Goal: Information Seeking & Learning: Check status

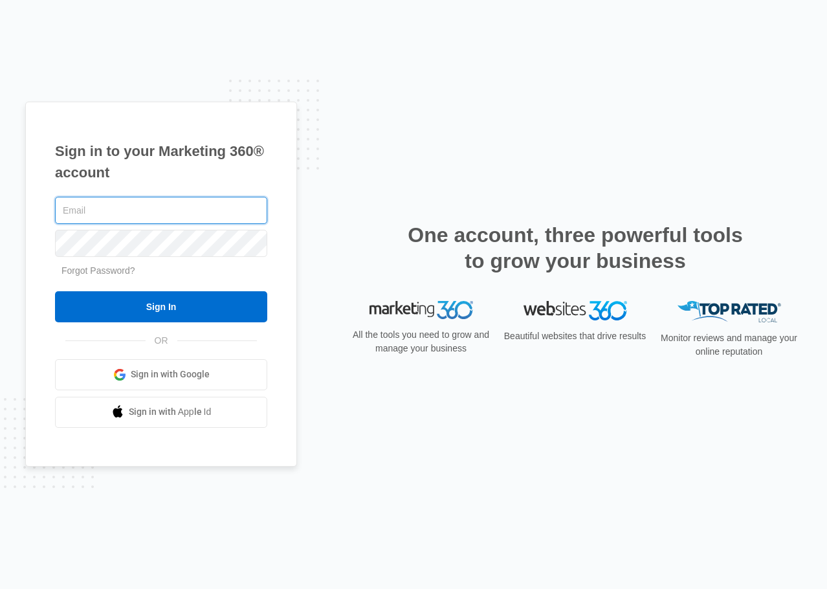
type input "[EMAIL_ADDRESS][DOMAIN_NAME]"
click at [194, 300] on input "Sign In" at bounding box center [161, 306] width 212 height 31
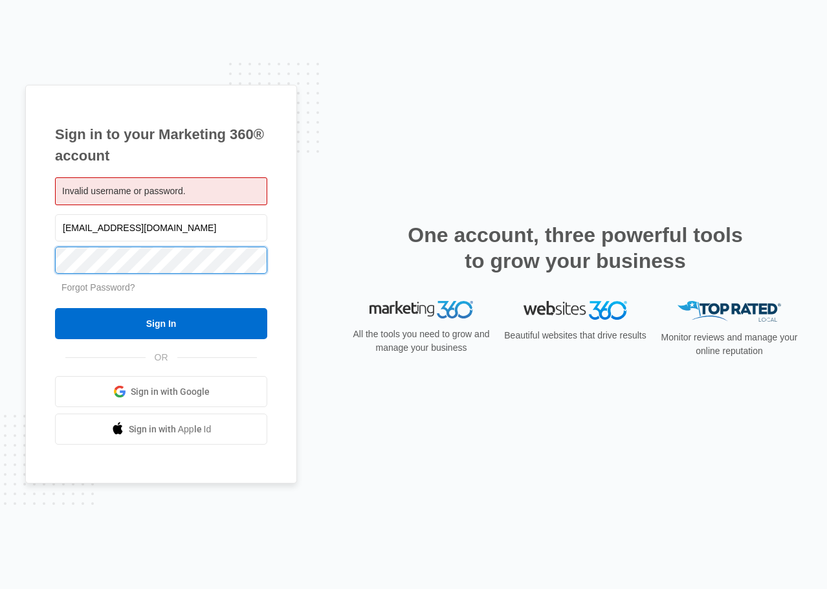
click at [0, 292] on html "Sign in to your Marketing 360® account Invalid username or password. contact@ez…" at bounding box center [413, 294] width 827 height 589
click at [55, 308] on input "Sign In" at bounding box center [161, 323] width 212 height 31
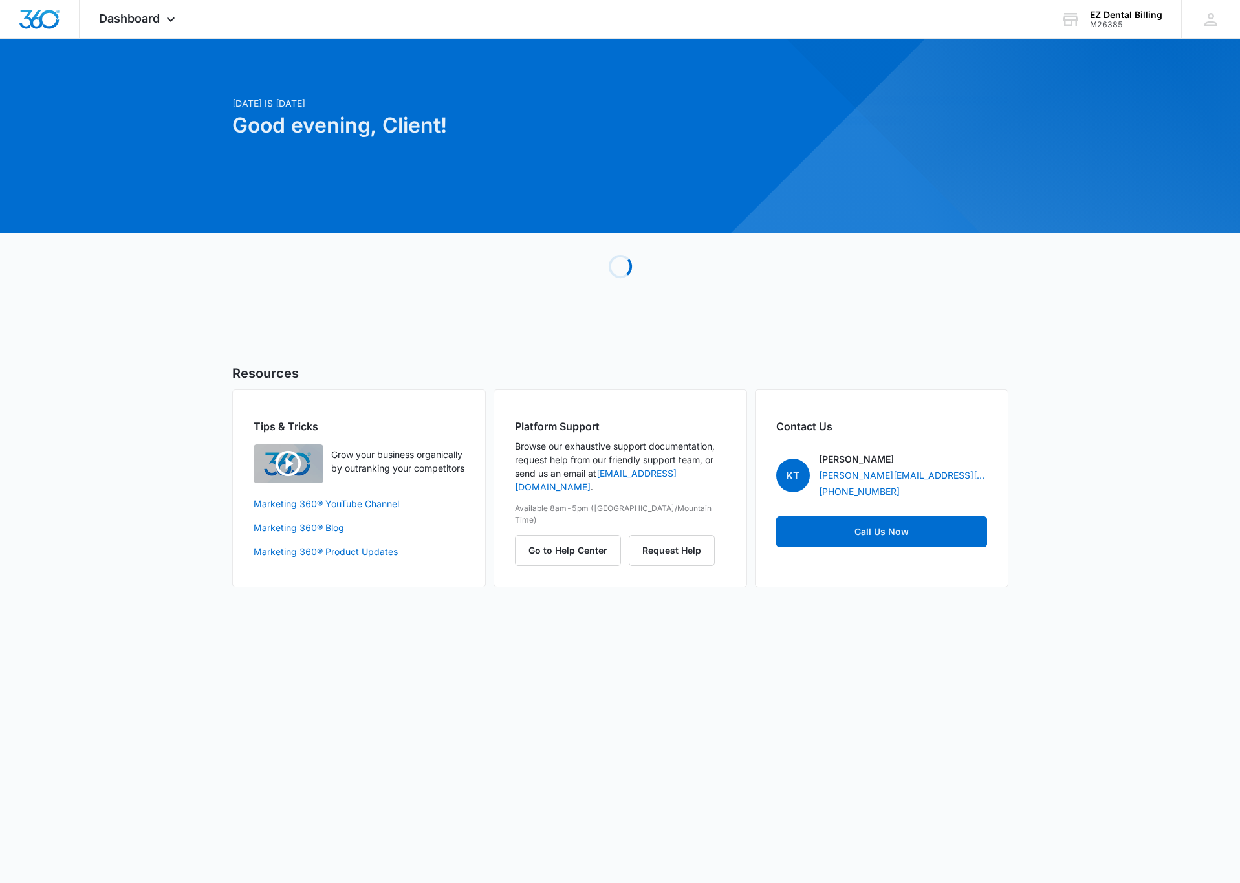
drag, startPoint x: 1155, startPoint y: 319, endPoint x: 596, endPoint y: 45, distance: 622.2
click at [1155, 319] on div "[DATE] is [DATE] Good evening, Client! Loading Resources Tips & Tricks Grow you…" at bounding box center [620, 329] width 1240 height 548
click at [115, 32] on div "Dashboard Apps Reputation Websites Forms CRM Email Social Content Ads Intellige…" at bounding box center [139, 19] width 118 height 38
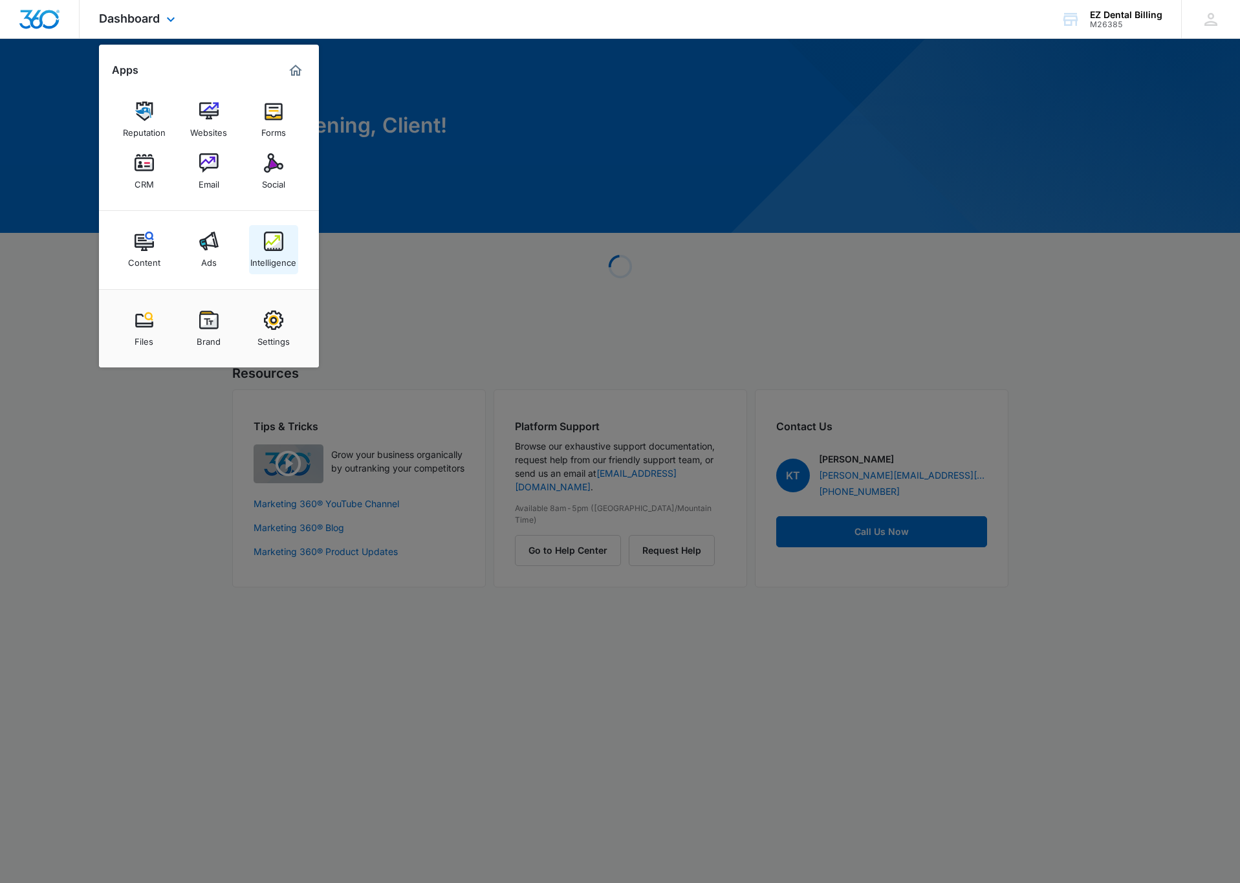
click at [285, 237] on link "Intelligence" at bounding box center [273, 249] width 49 height 49
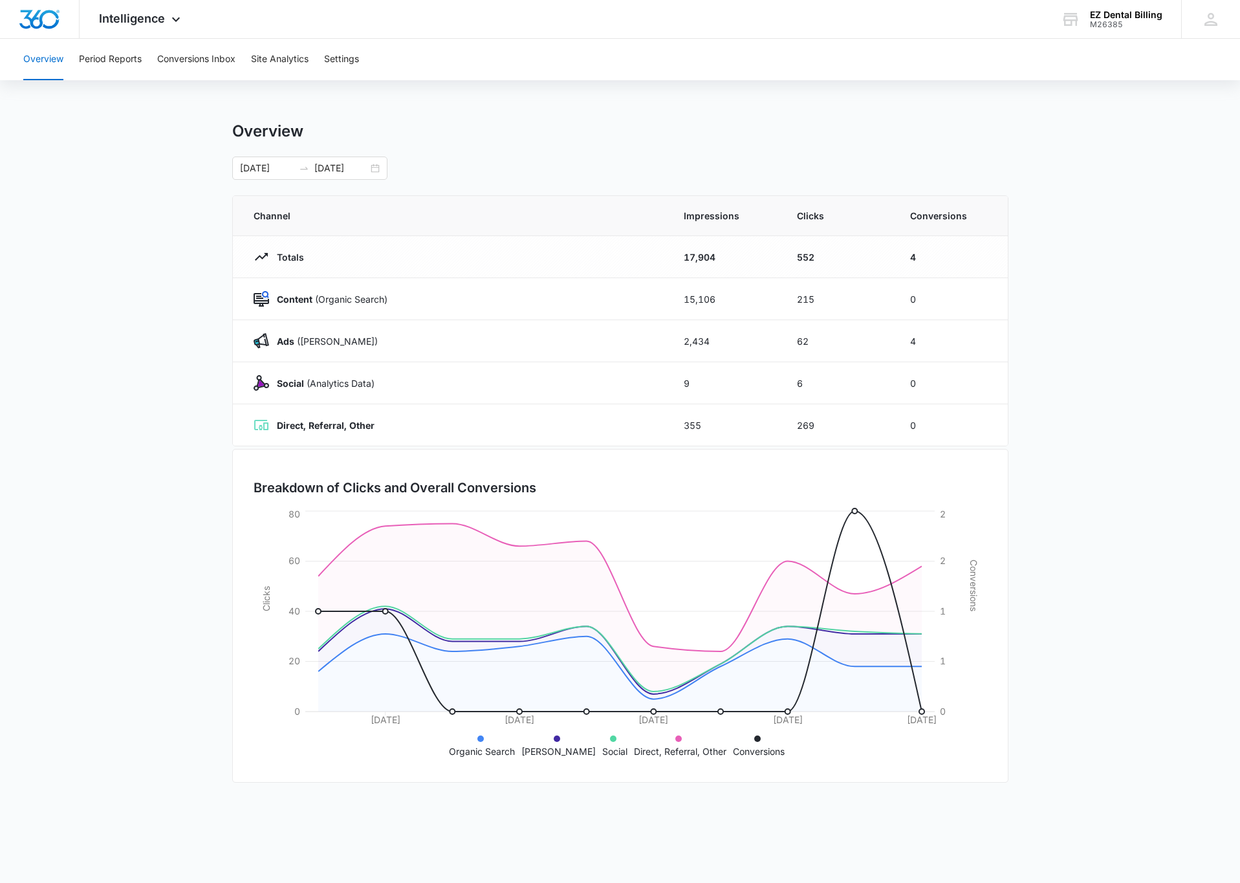
click at [171, 227] on main "Overview [DATE] [DATE] Channel Impressions Clicks Conversions Totals 17,904 552…" at bounding box center [620, 461] width 1240 height 679
click at [171, 68] on button "Conversions Inbox" at bounding box center [196, 59] width 78 height 41
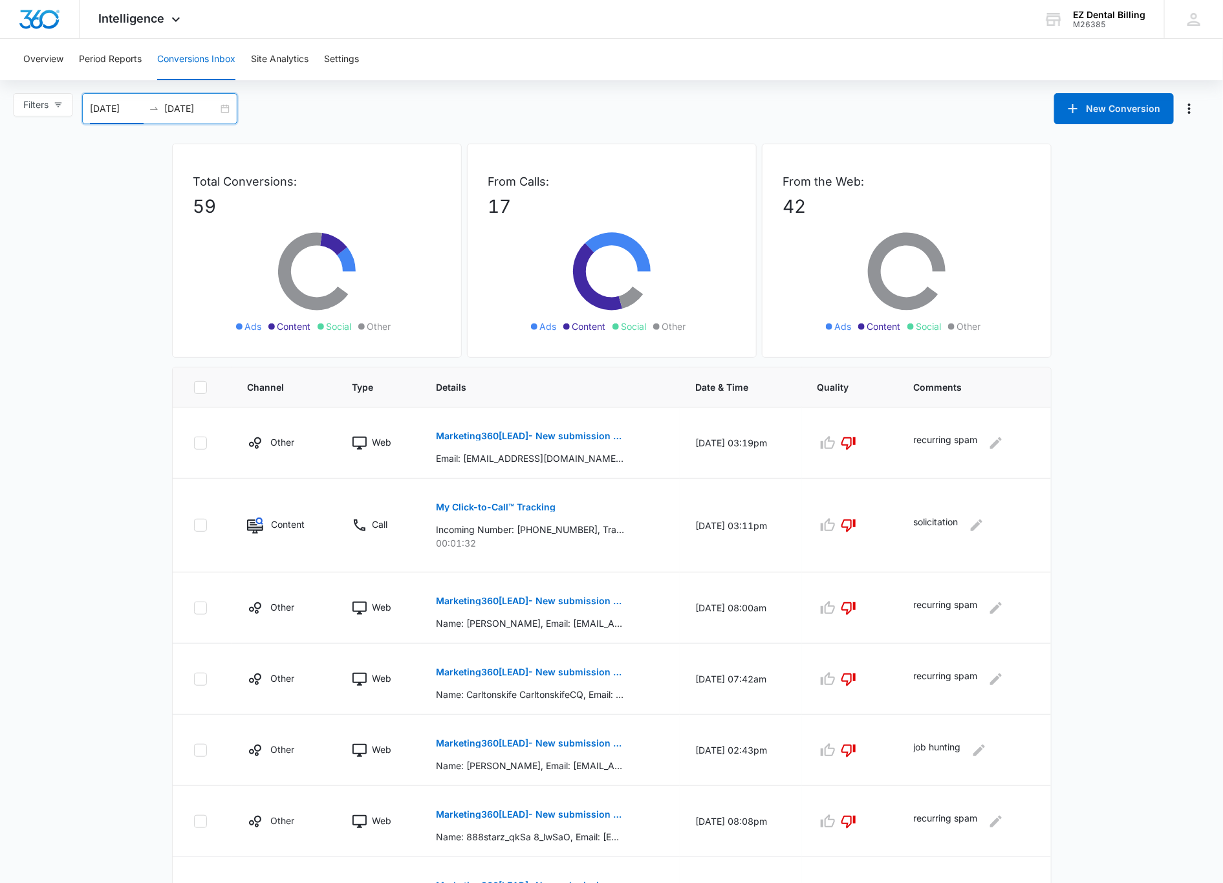
click at [134, 113] on input "[DATE]" at bounding box center [117, 109] width 54 height 14
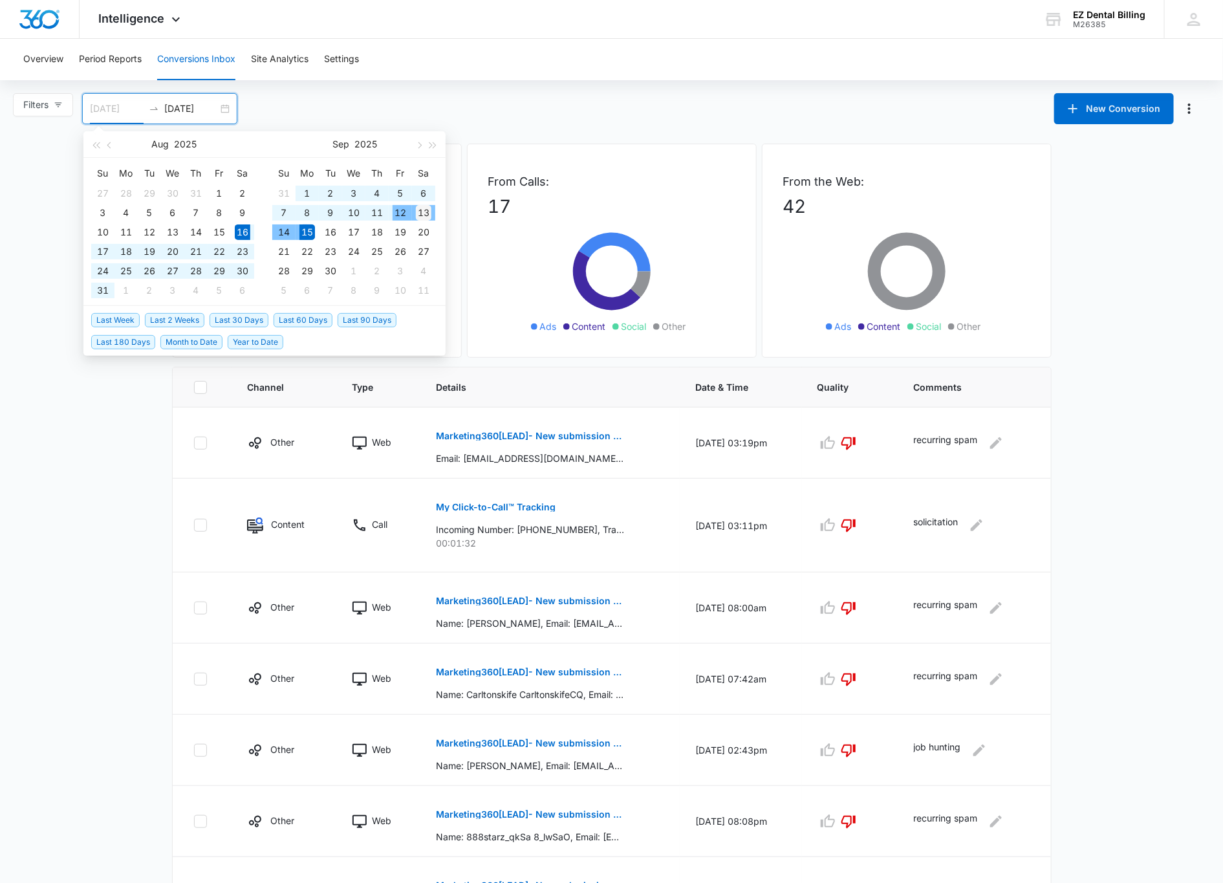
type input "[DATE]"
click at [425, 211] on div "13" at bounding box center [424, 213] width 16 height 16
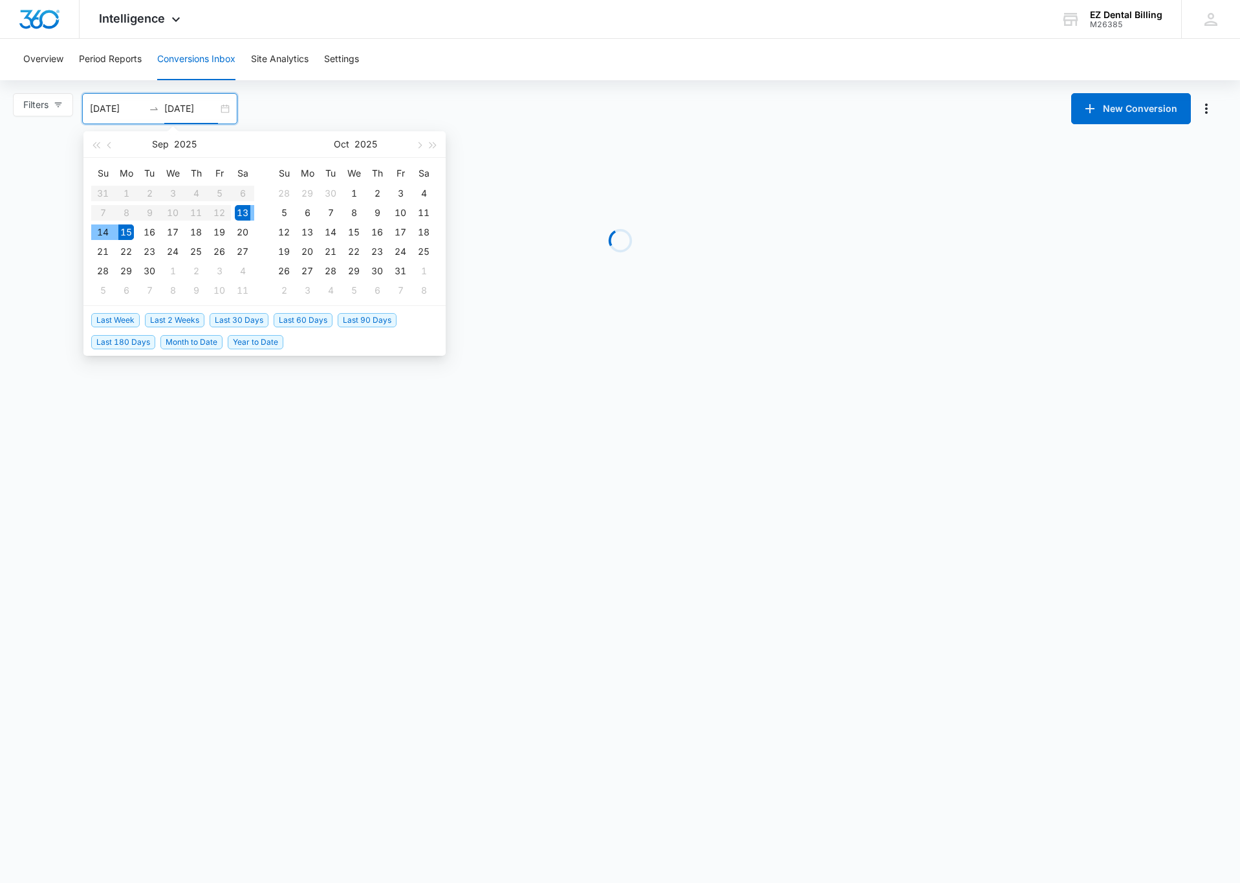
type input "[DATE]"
click at [10, 327] on main "Filters [DATE] [DATE] New Conversion [DATE] Su Mo Tu We Th Fr Sa 31 1 2 3 4 5 6…" at bounding box center [620, 215] width 1240 height 244
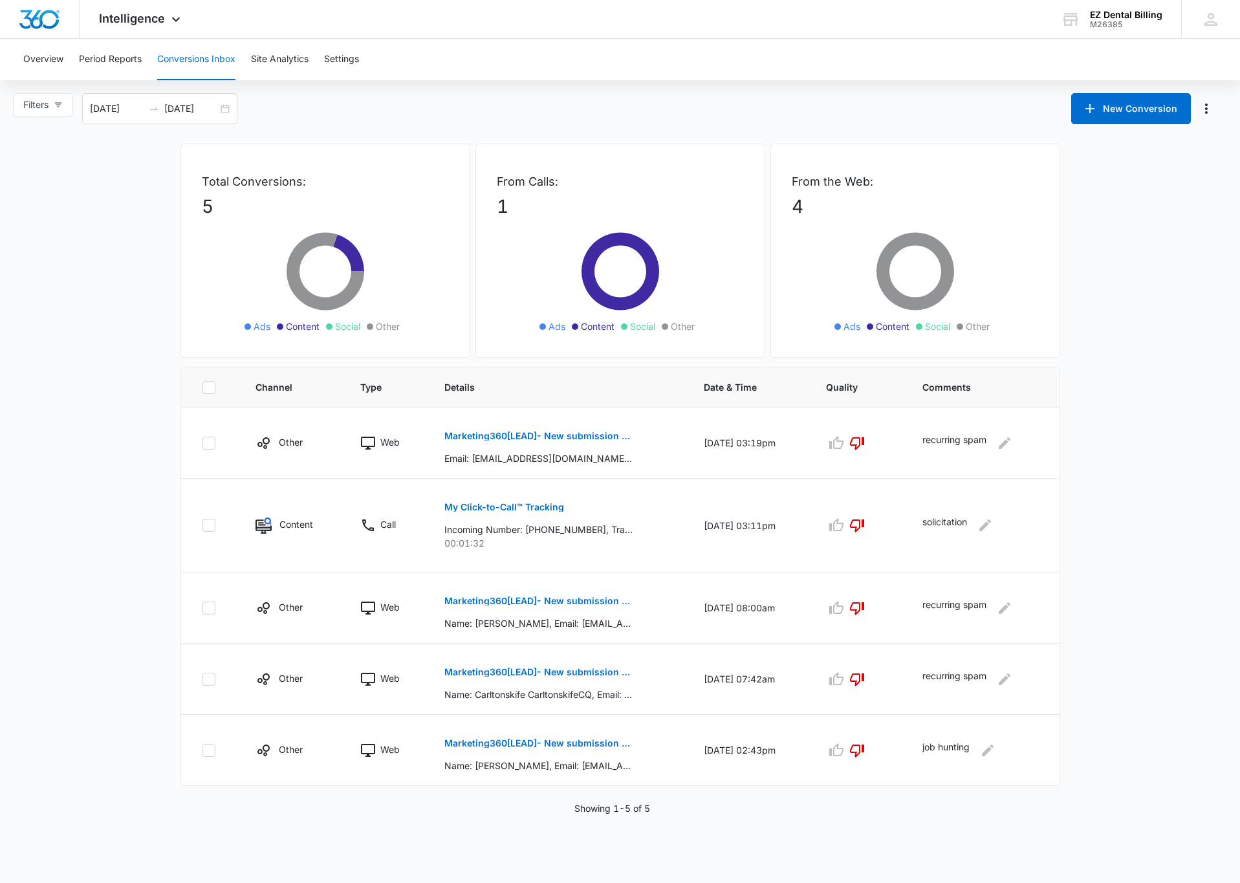
click at [1184, 156] on main "Filters [DATE] [DATE] New Conversion [DATE] Su Mo Tu We Th Fr Sa 31 1 2 3 4 5 6…" at bounding box center [620, 454] width 1240 height 722
click at [1191, 179] on main "Filters [DATE] [DATE] New Conversion [DATE] Su Mo Tu We Th Fr Sa 31 1 2 3 4 5 6…" at bounding box center [620, 454] width 1240 height 722
click at [1225, 202] on main "Filters [DATE] [DATE] New Conversion [DATE] Su Mo Tu We Th Fr Sa 31 1 2 3 4 5 6…" at bounding box center [620, 454] width 1240 height 722
click at [1184, 200] on main "Filters [DATE] [DATE] New Conversion [DATE] Su Mo Tu We Th Fr Sa 31 1 2 3 4 5 6…" at bounding box center [620, 454] width 1240 height 722
click at [1207, 189] on main "Filters [DATE] [DATE] New Conversion [DATE] Su Mo Tu We Th Fr Sa 31 1 2 3 4 5 6…" at bounding box center [620, 454] width 1240 height 722
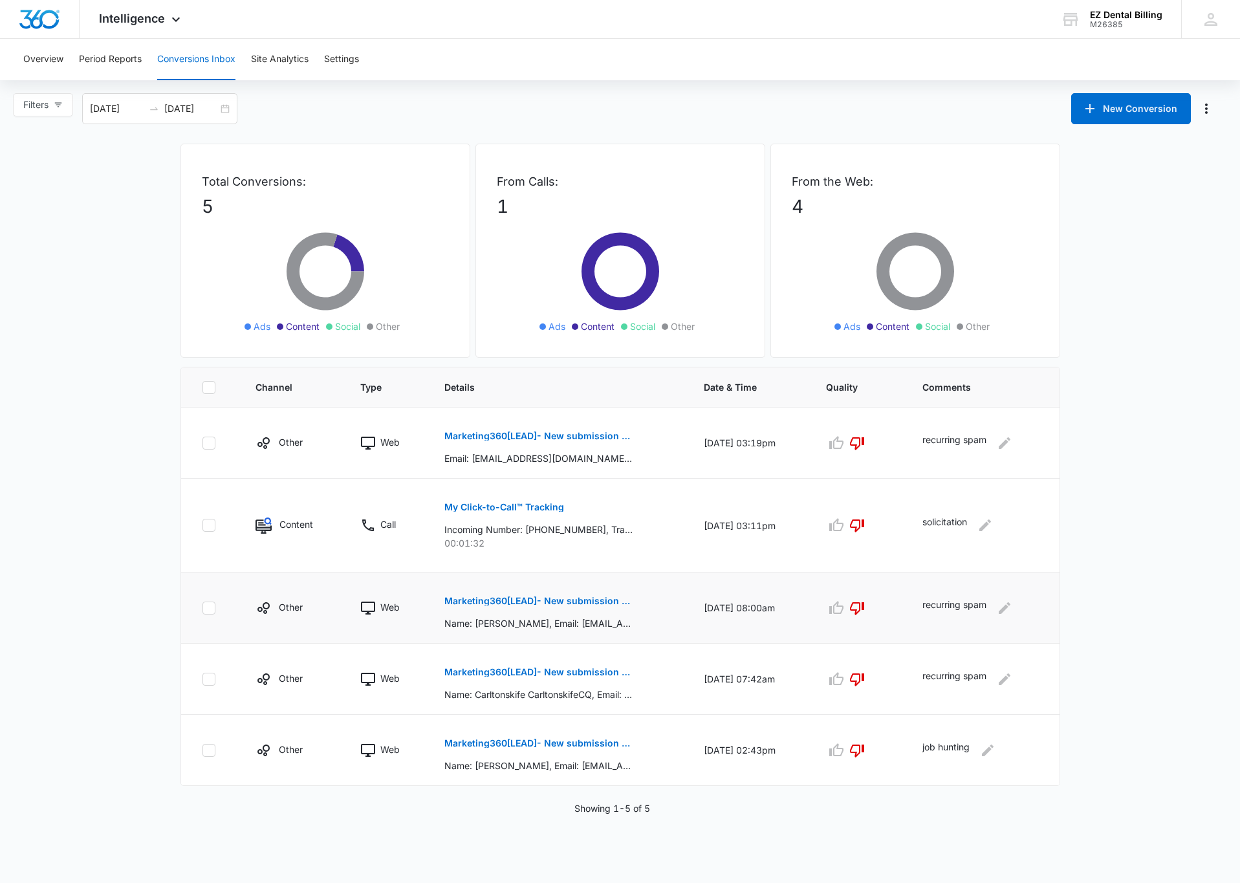
click at [768, 610] on td "[DATE] 08:00am" at bounding box center [749, 607] width 122 height 71
drag, startPoint x: 522, startPoint y: 530, endPoint x: 590, endPoint y: 526, distance: 68.7
click at [590, 526] on p "Incoming Number: [PHONE_NUMBER], Tracking Number: [PHONE_NUMBER], Ring To: [PHO…" at bounding box center [538, 530] width 188 height 14
click at [589, 530] on p "Incoming Number: [PHONE_NUMBER], Tracking Number: [PHONE_NUMBER], Ring To: [PHO…" at bounding box center [538, 530] width 188 height 14
drag, startPoint x: 590, startPoint y: 526, endPoint x: 524, endPoint y: 528, distance: 66.7
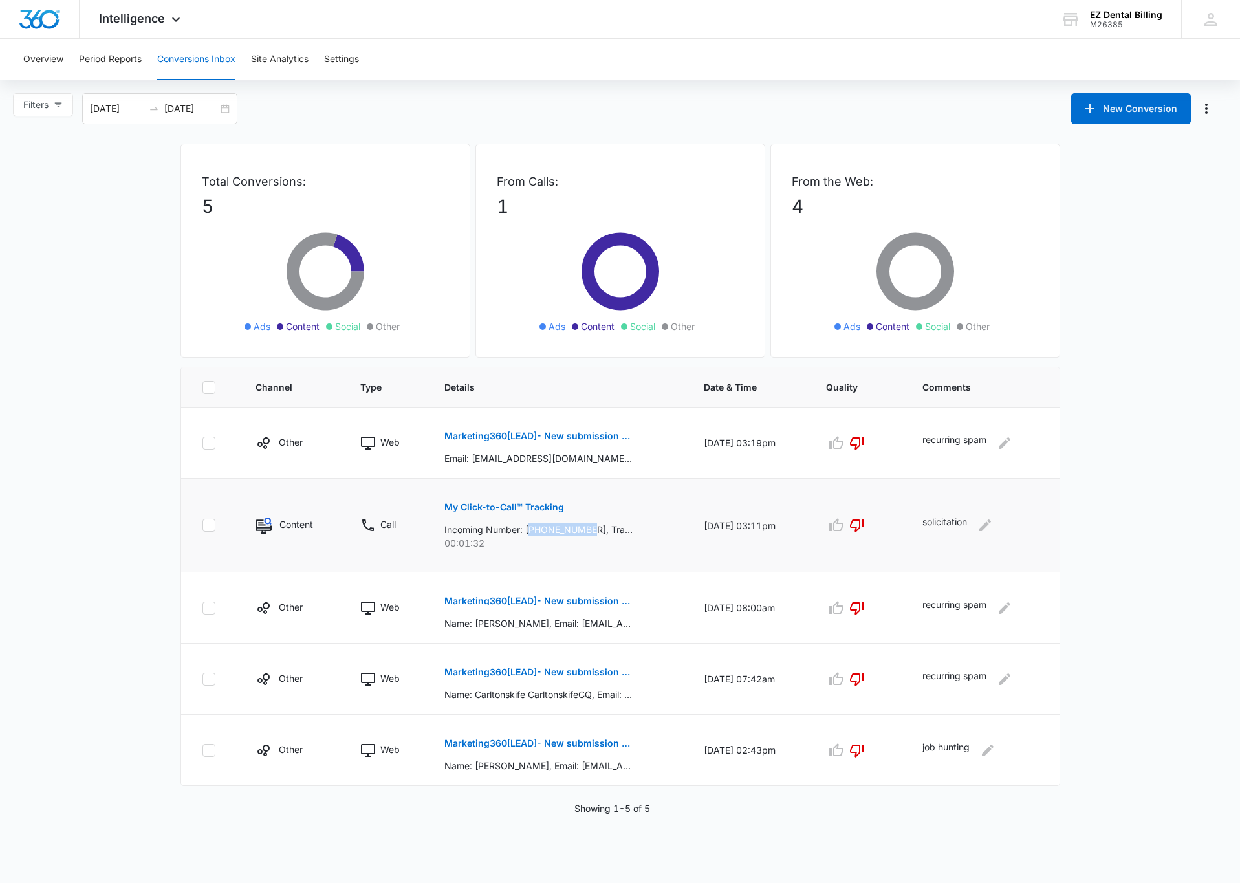
click at [524, 528] on p "Incoming Number: [PHONE_NUMBER], Tracking Number: [PHONE_NUMBER], Ring To: [PHO…" at bounding box center [538, 530] width 188 height 14
copy p "17326912388"
click at [708, 483] on td "[DATE] 03:11pm" at bounding box center [749, 526] width 122 height 94
click at [594, 457] on p "Email: [EMAIL_ADDRESS][DOMAIN_NAME] (mailto:[EMAIL_ADDRESS][DOMAIN_NAME]), Phon…" at bounding box center [538, 458] width 188 height 14
click at [489, 439] on p "Marketing360[LEAD]- New submission from Monster Page Contact Form EZ Dental Bil…" at bounding box center [538, 435] width 188 height 9
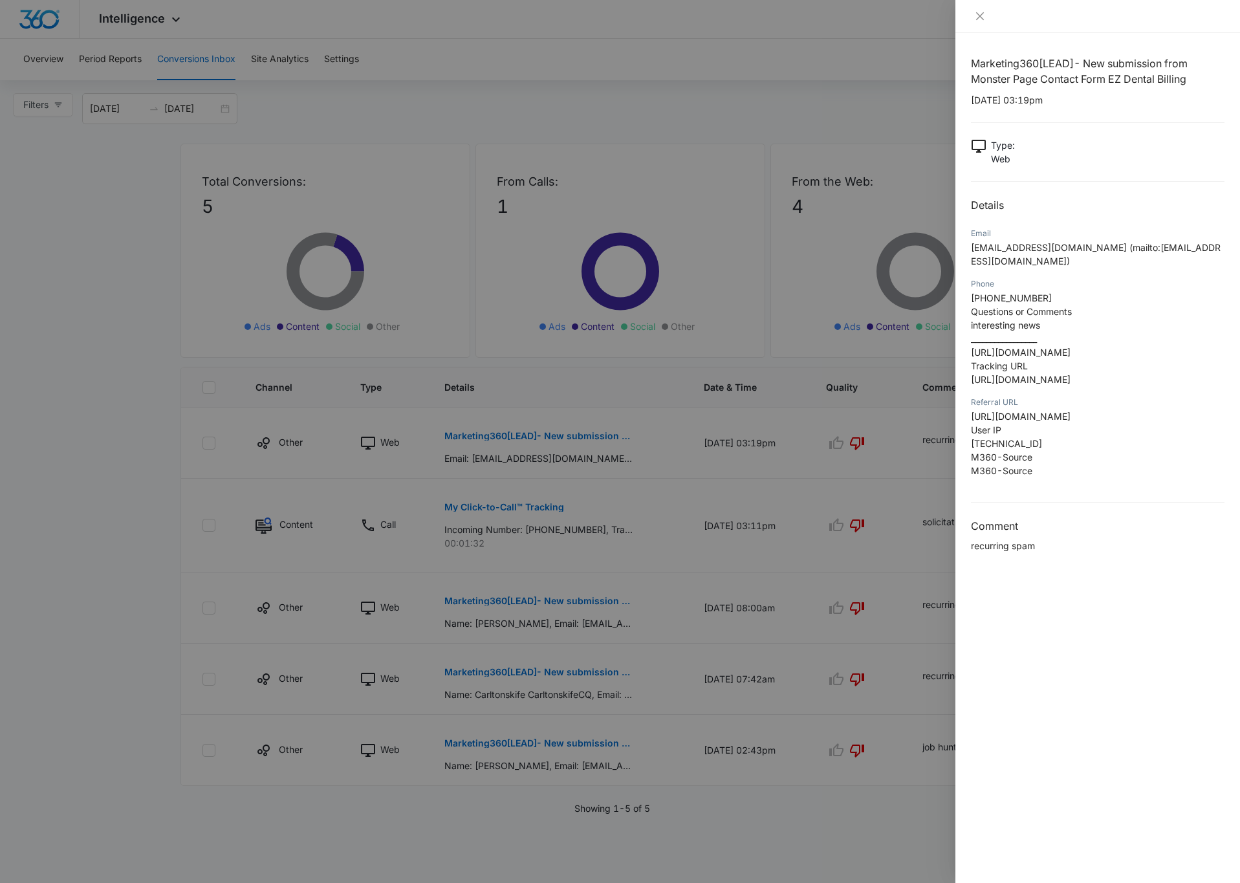
click at [1021, 440] on span "[TECHNICAL_ID]" at bounding box center [1006, 443] width 71 height 11
copy span "[TECHNICAL_ID]"
click at [605, 678] on div at bounding box center [620, 441] width 1240 height 883
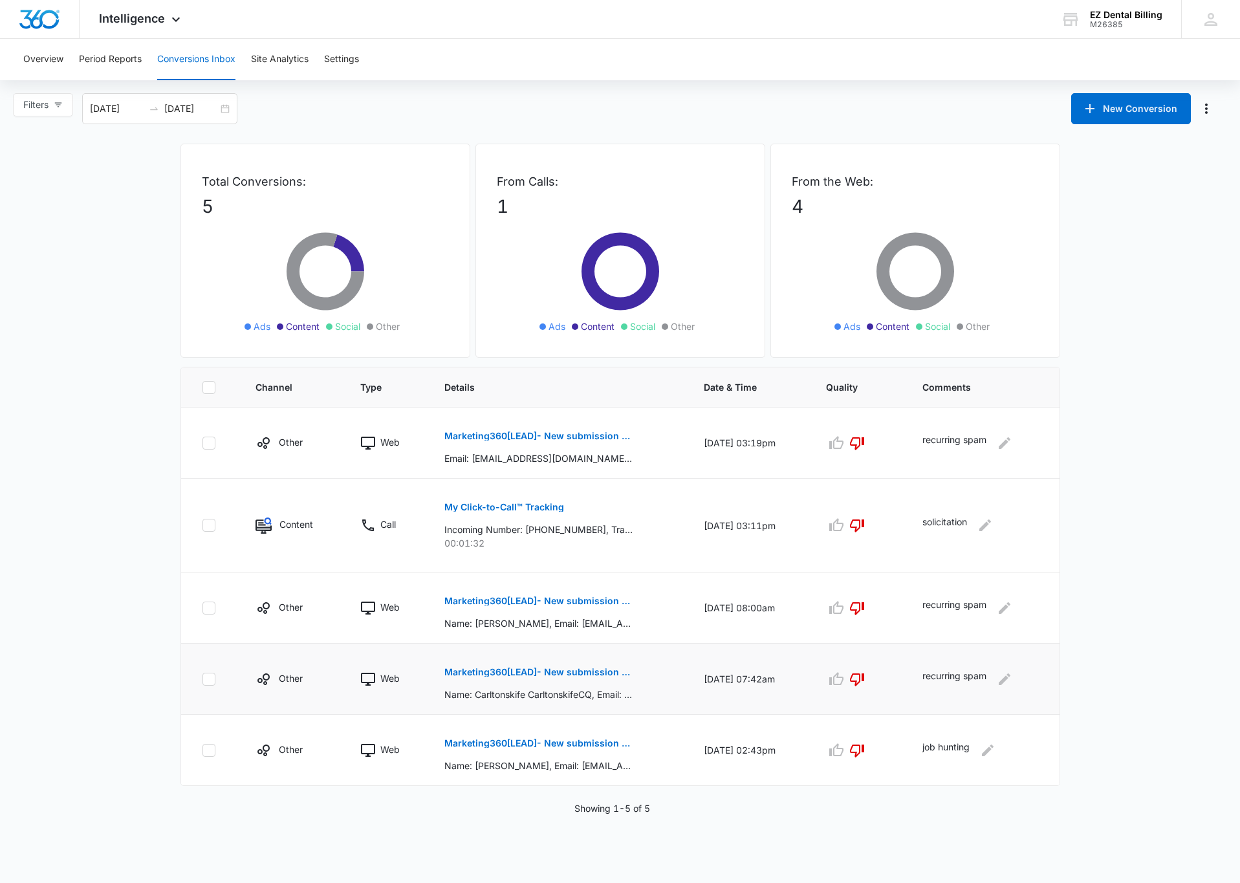
click at [581, 677] on p "Marketing360[LEAD]- New submission from Monster Page Contact Form EZ Dental Bil…" at bounding box center [538, 671] width 188 height 9
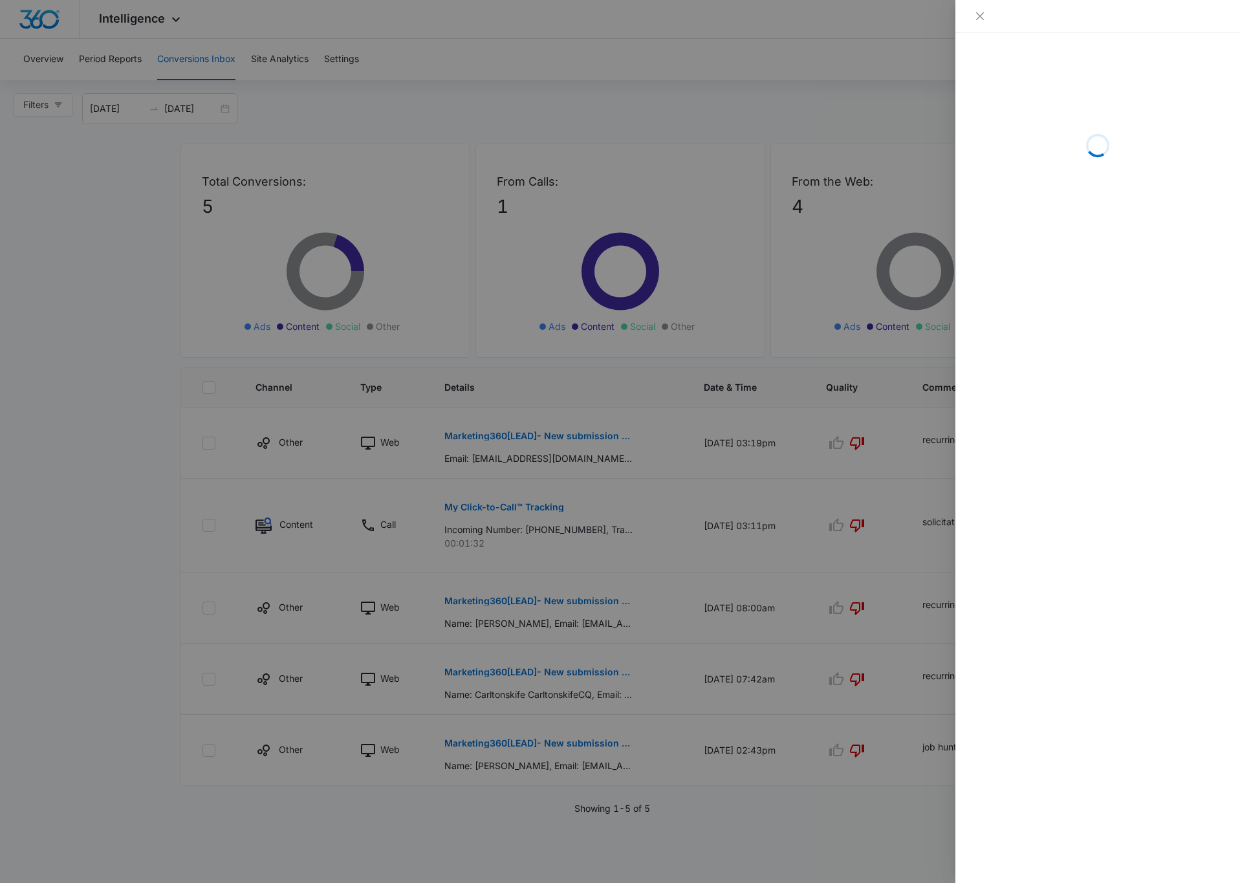
click at [468, 538] on div at bounding box center [620, 441] width 1240 height 883
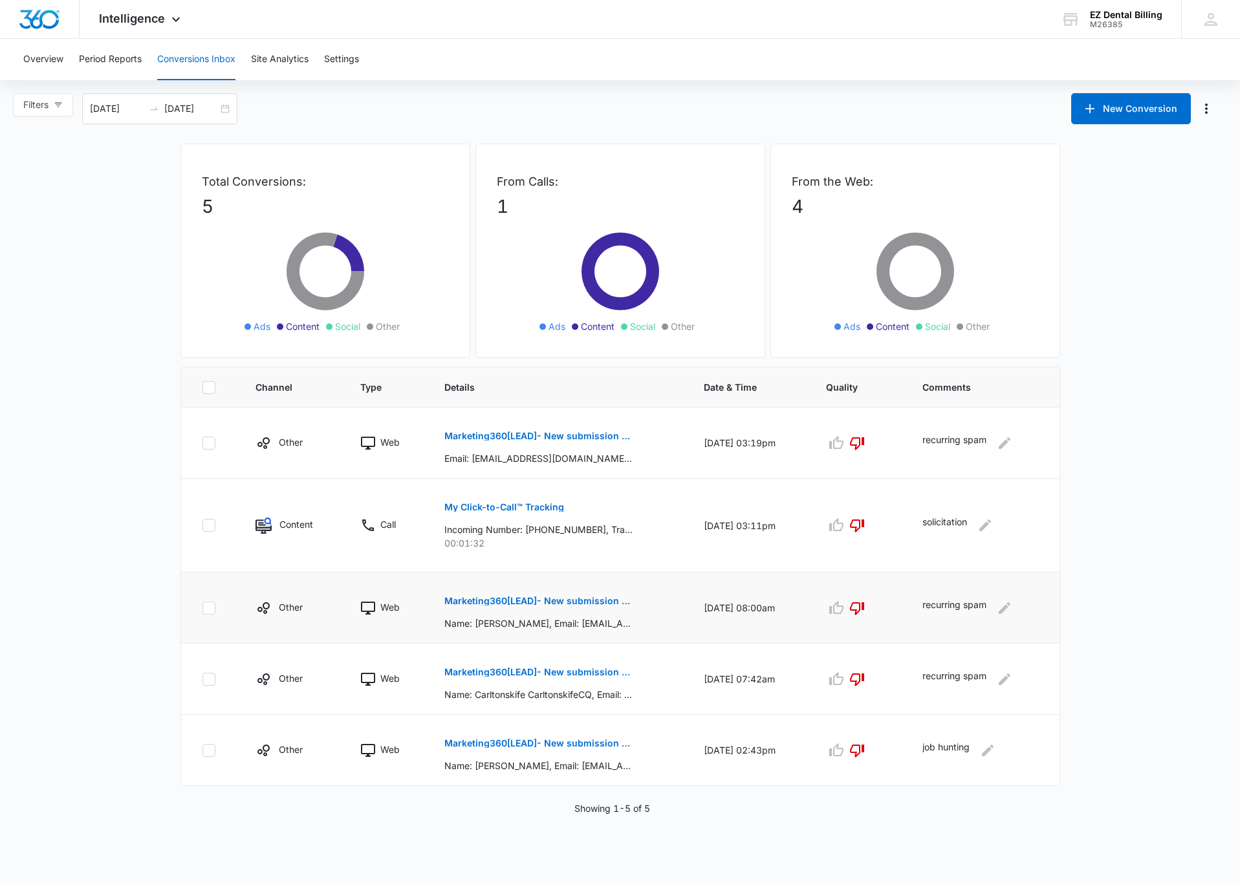
click at [484, 604] on p "Marketing360[LEAD]- New submission from Monster Page Contact Form EZ Dental Bil…" at bounding box center [538, 600] width 188 height 9
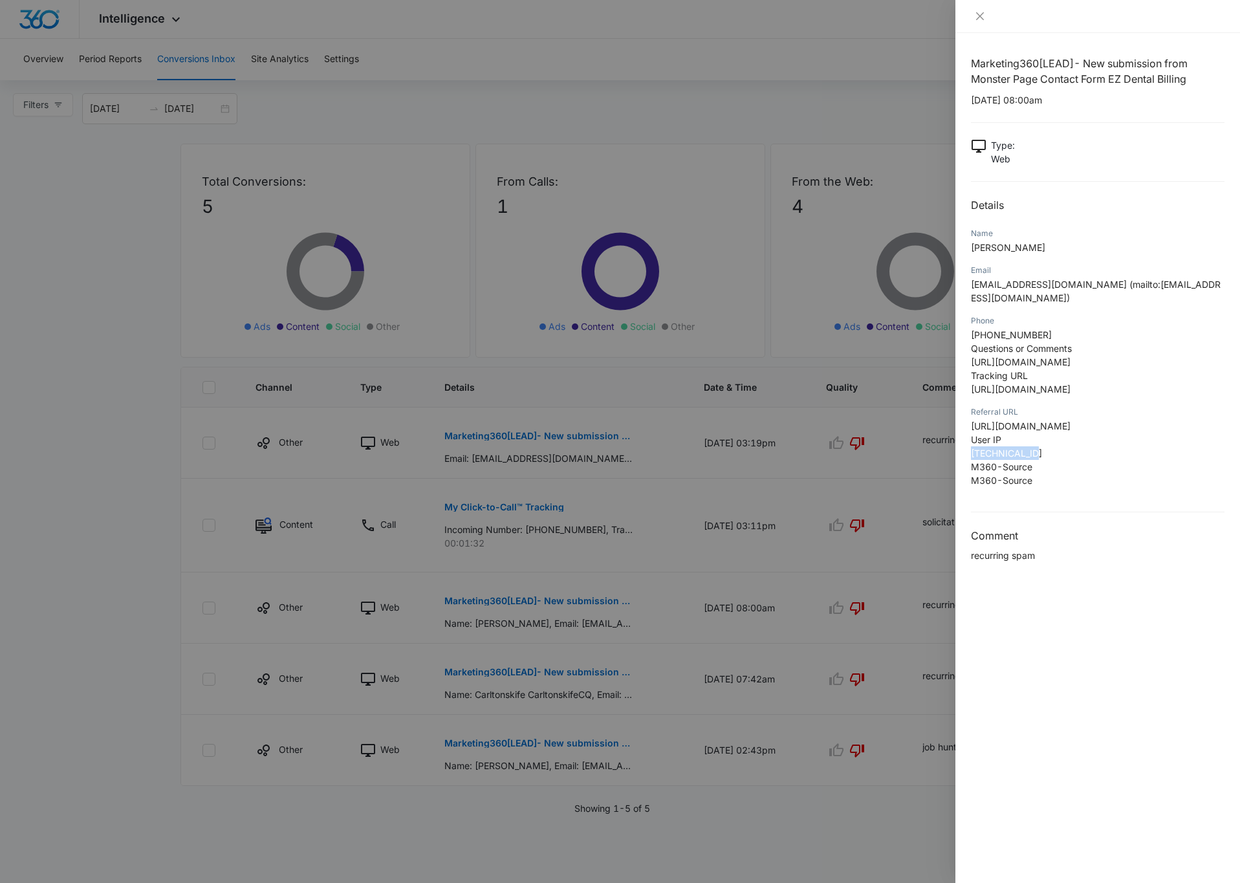
drag, startPoint x: 1025, startPoint y: 468, endPoint x: 972, endPoint y: 471, distance: 53.2
click at [972, 471] on p "[URL][DOMAIN_NAME] User IP [TECHNICAL_ID] M360-Source M360-Source" at bounding box center [1098, 453] width 254 height 68
copy span "[TECHNICAL_ID]"
click at [920, 611] on div at bounding box center [620, 441] width 1240 height 883
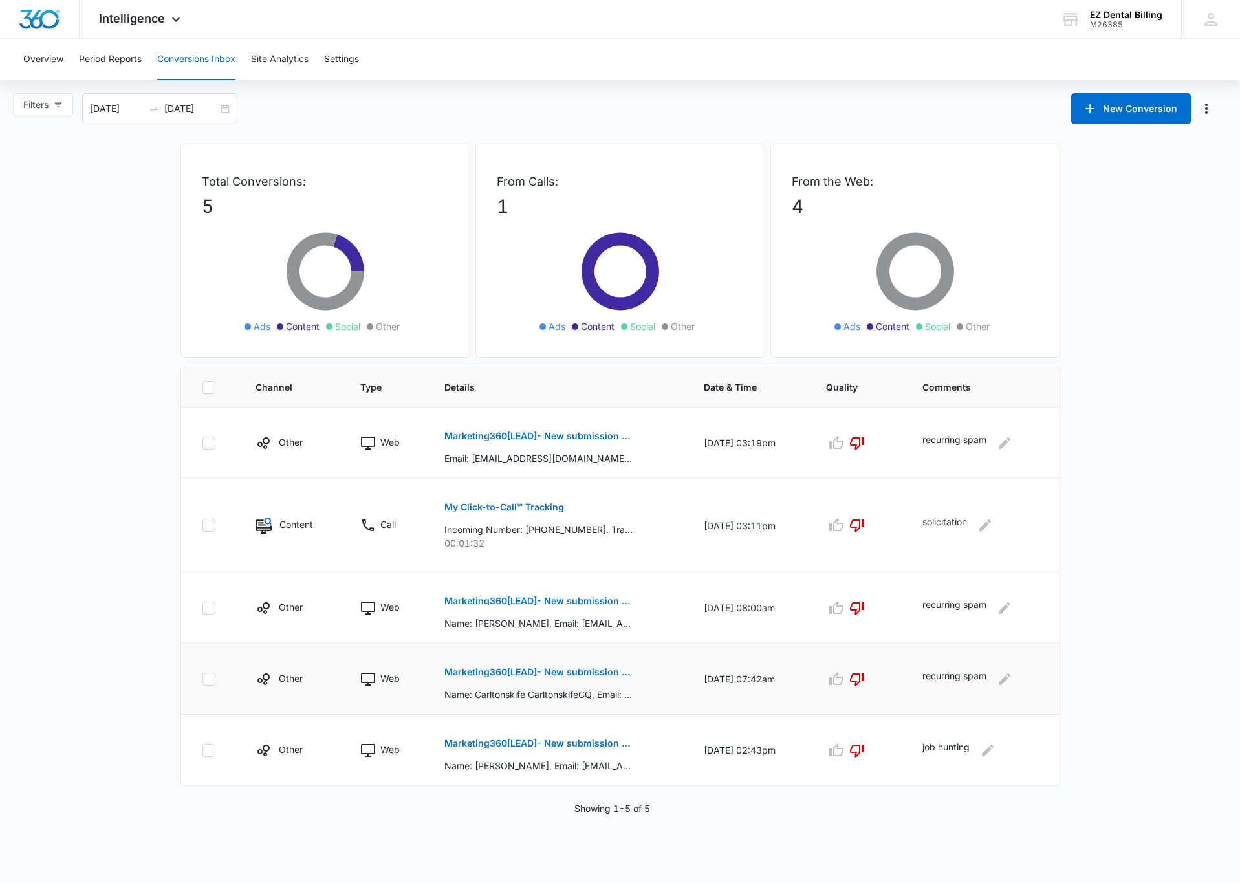
click at [493, 673] on p "Marketing360[LEAD]- New submission from Monster Page Contact Form EZ Dental Bil…" at bounding box center [538, 671] width 188 height 9
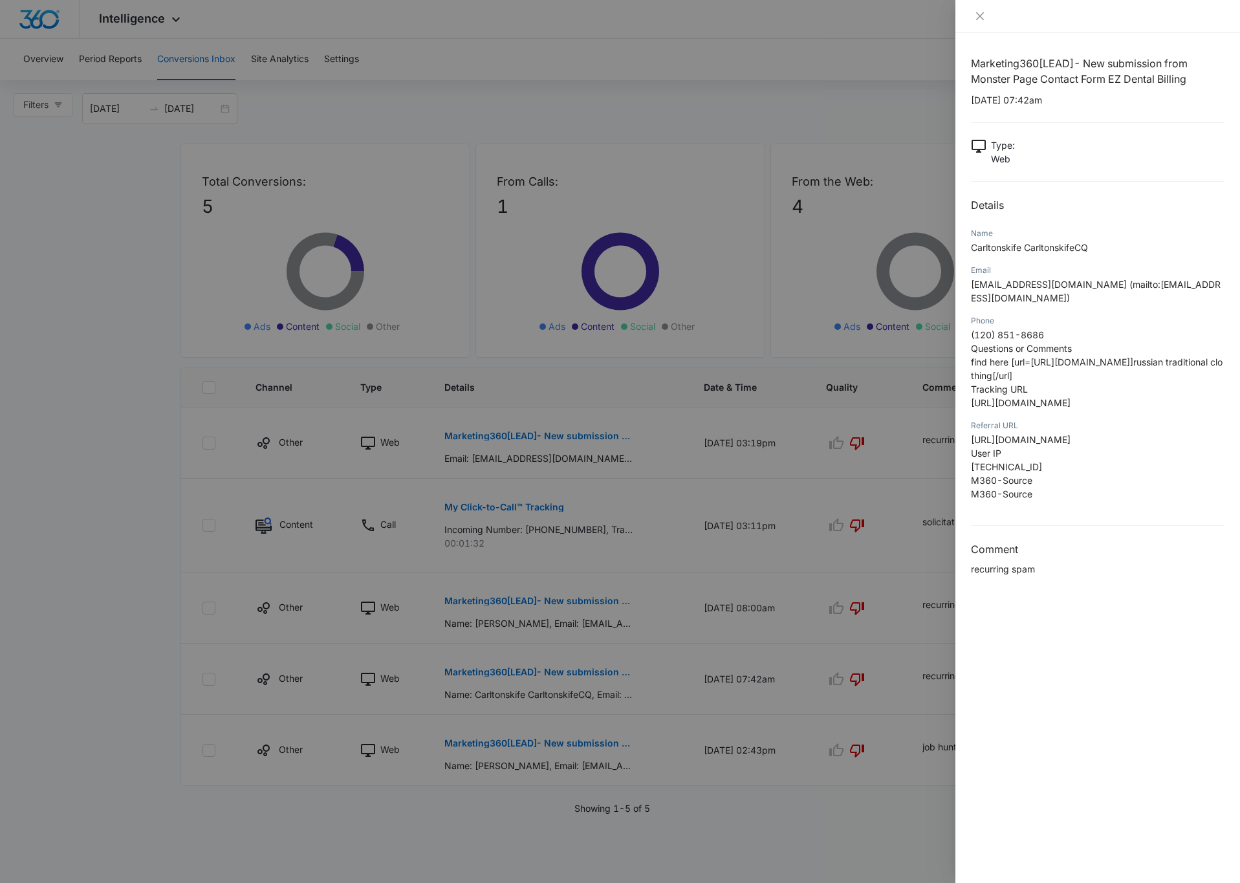
click at [1096, 509] on div "Referral URL [URL][DOMAIN_NAME] User IP [TECHNICAL_ID] M360-Source M360-Source" at bounding box center [1098, 463] width 254 height 91
drag, startPoint x: 1040, startPoint y: 468, endPoint x: 973, endPoint y: 470, distance: 67.3
click at [973, 470] on span "[TECHNICAL_ID]" at bounding box center [1006, 466] width 71 height 11
copy span "[TECHNICAL_ID]"
click at [833, 784] on div at bounding box center [620, 441] width 1240 height 883
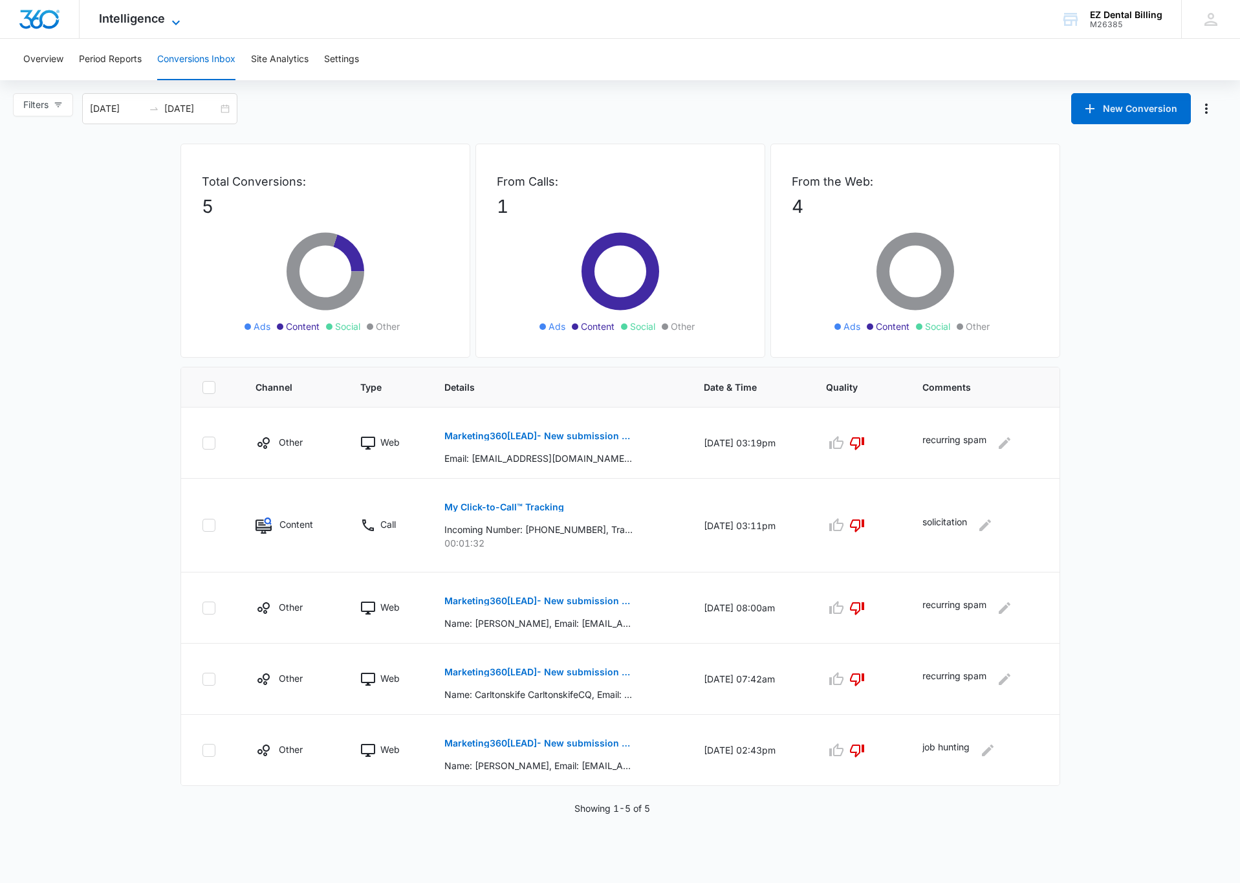
click at [105, 12] on span "Intelligence" at bounding box center [132, 19] width 66 height 14
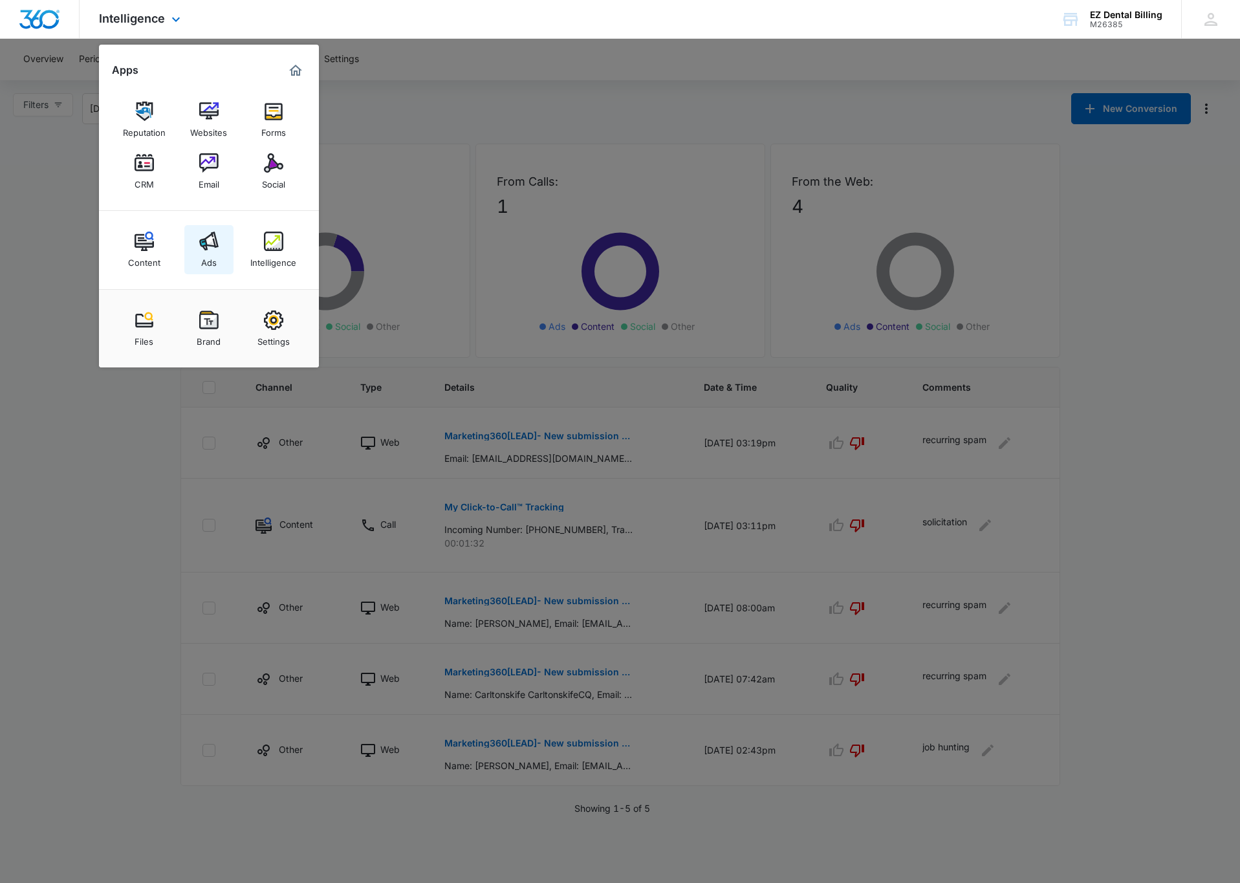
click at [202, 257] on div "Ads" at bounding box center [209, 259] width 16 height 17
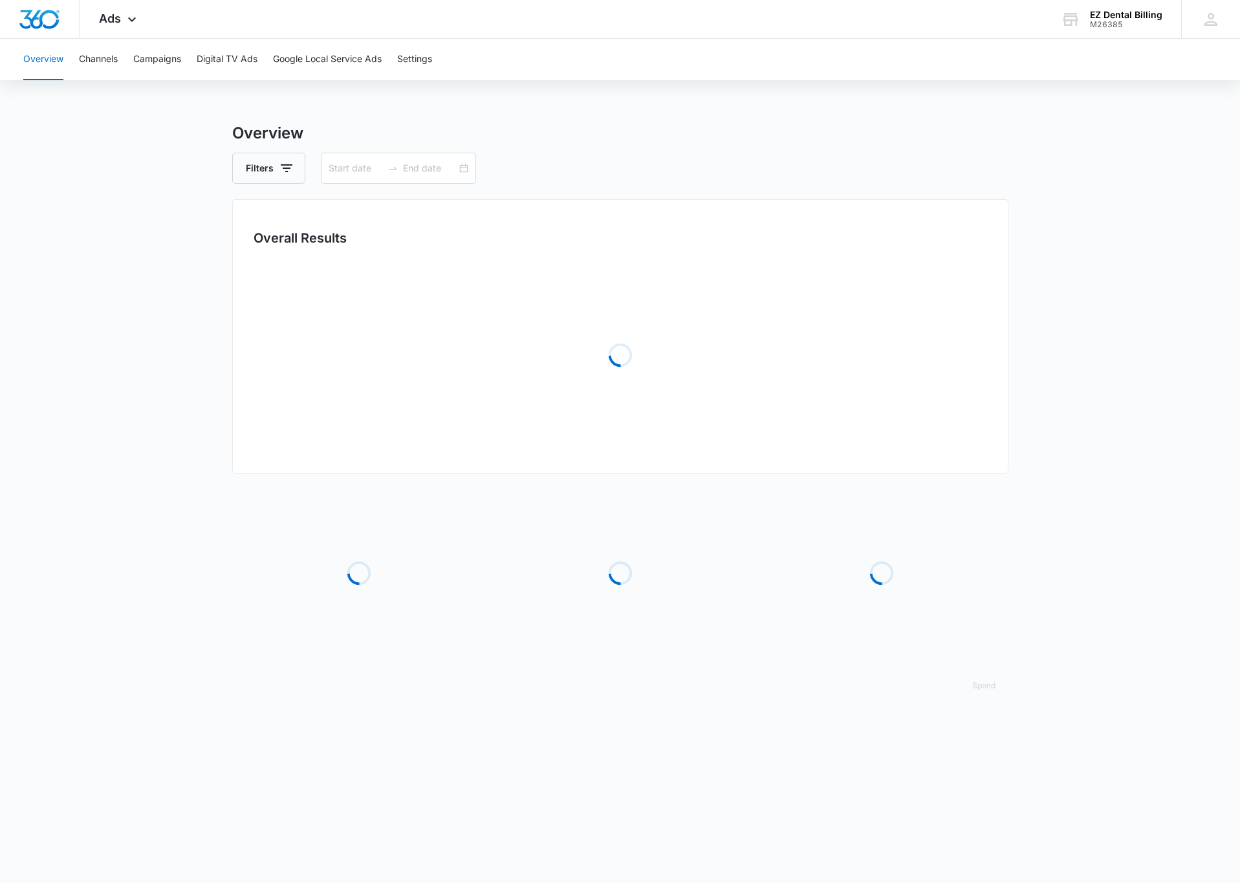
type input "[DATE]"
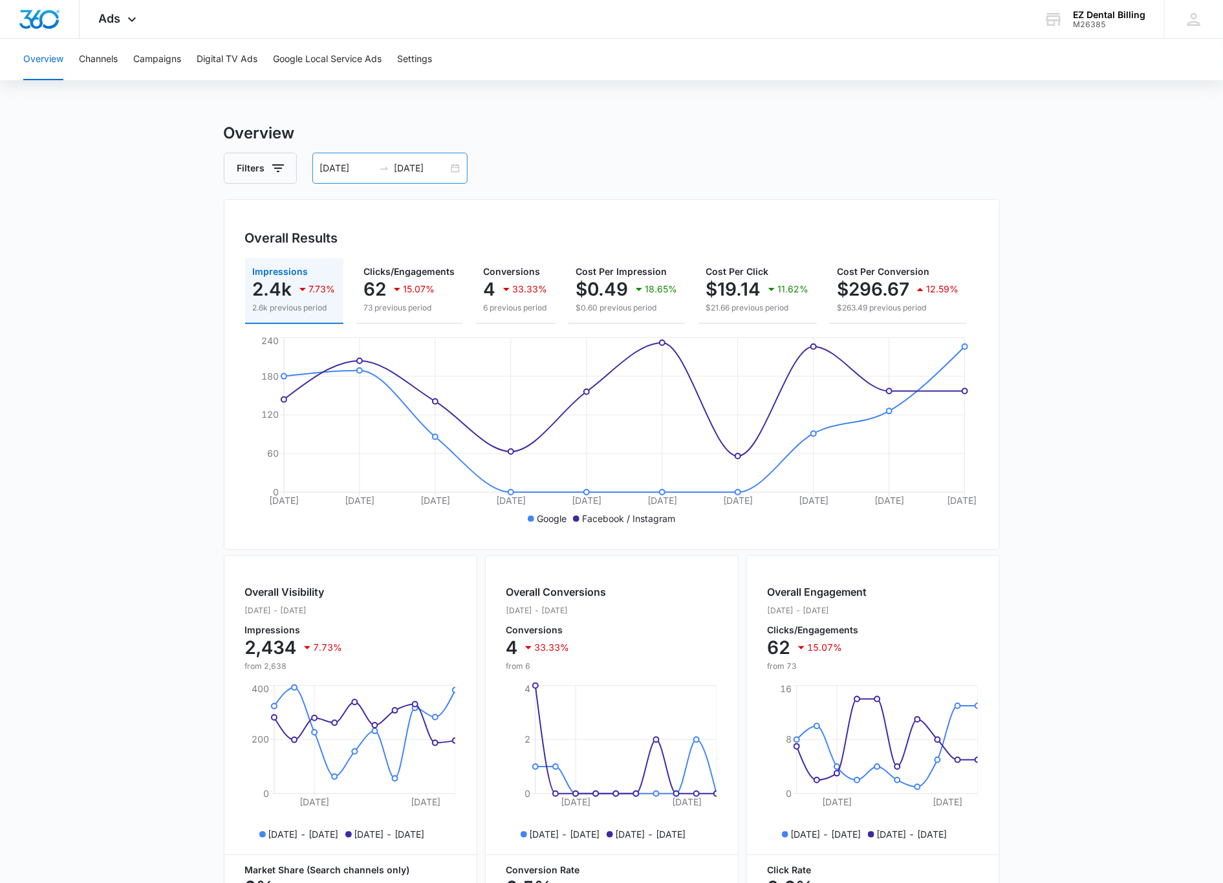
click at [348, 168] on input "[DATE]" at bounding box center [347, 168] width 54 height 14
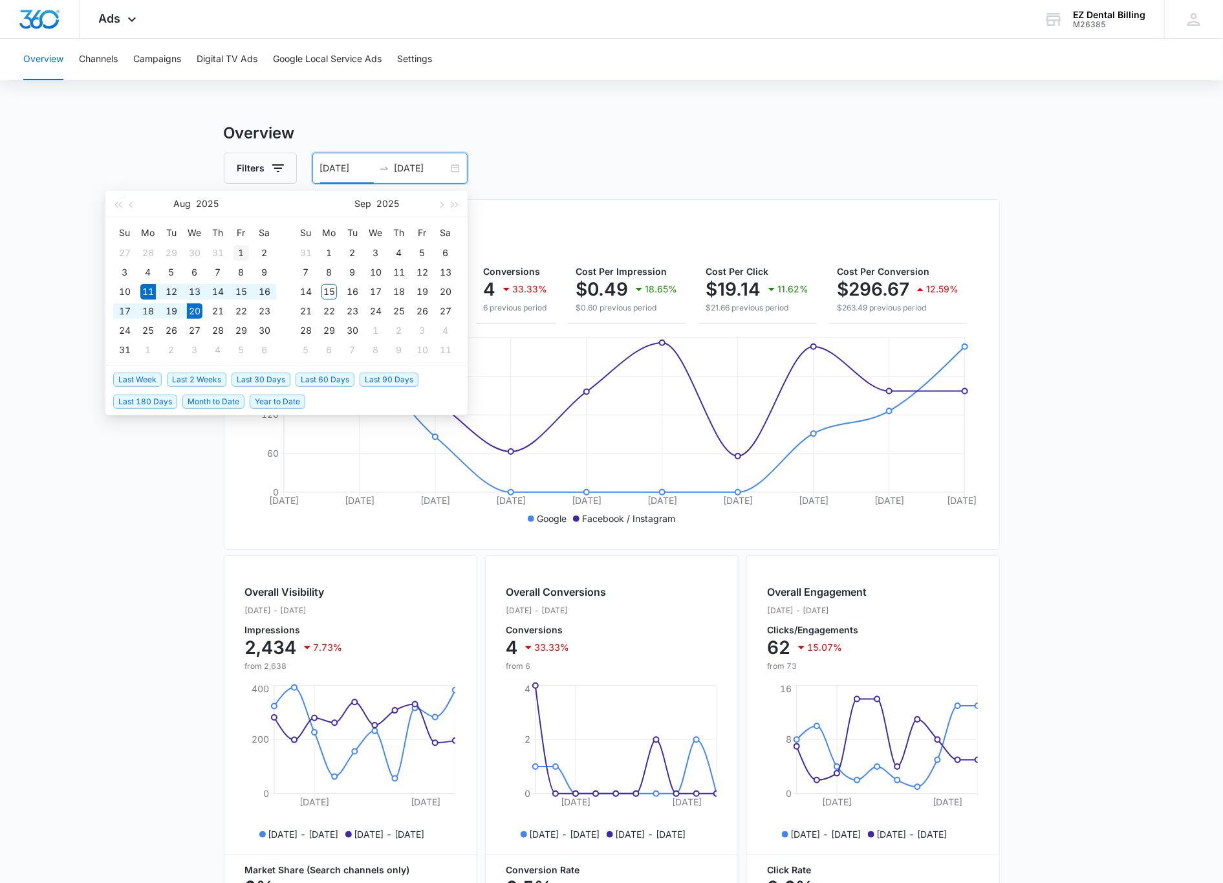
type input "[DATE]"
click at [246, 255] on div "1" at bounding box center [241, 253] width 16 height 16
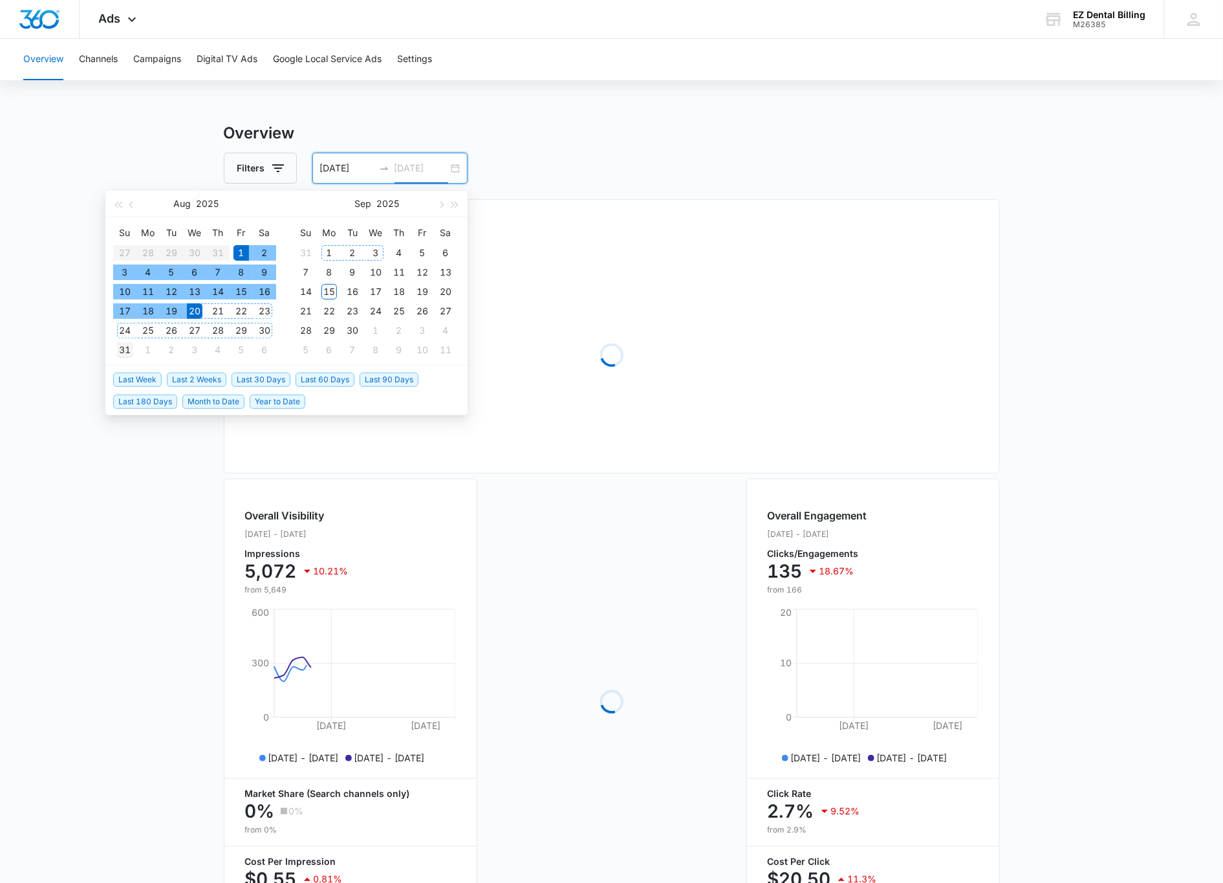
type input "[DATE]"
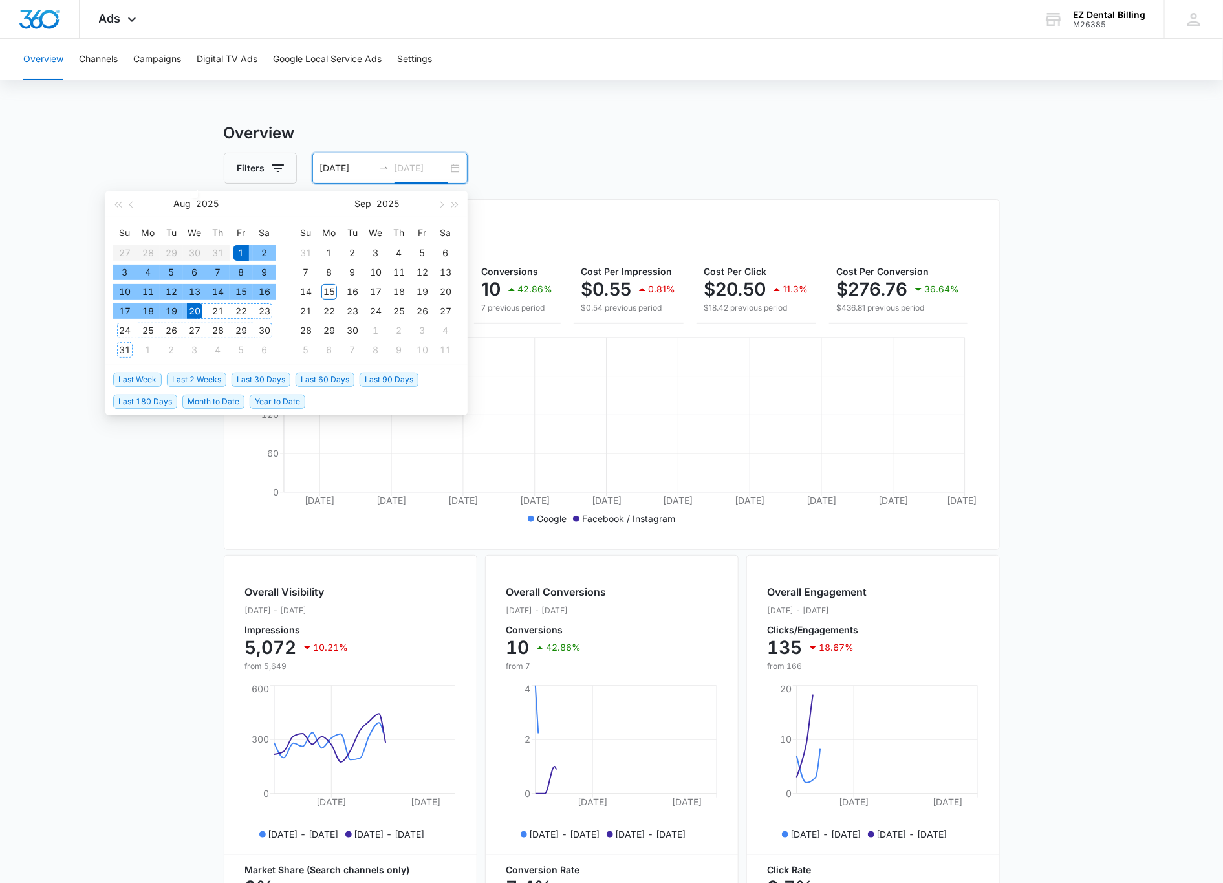
click at [120, 351] on div "31" at bounding box center [125, 350] width 16 height 16
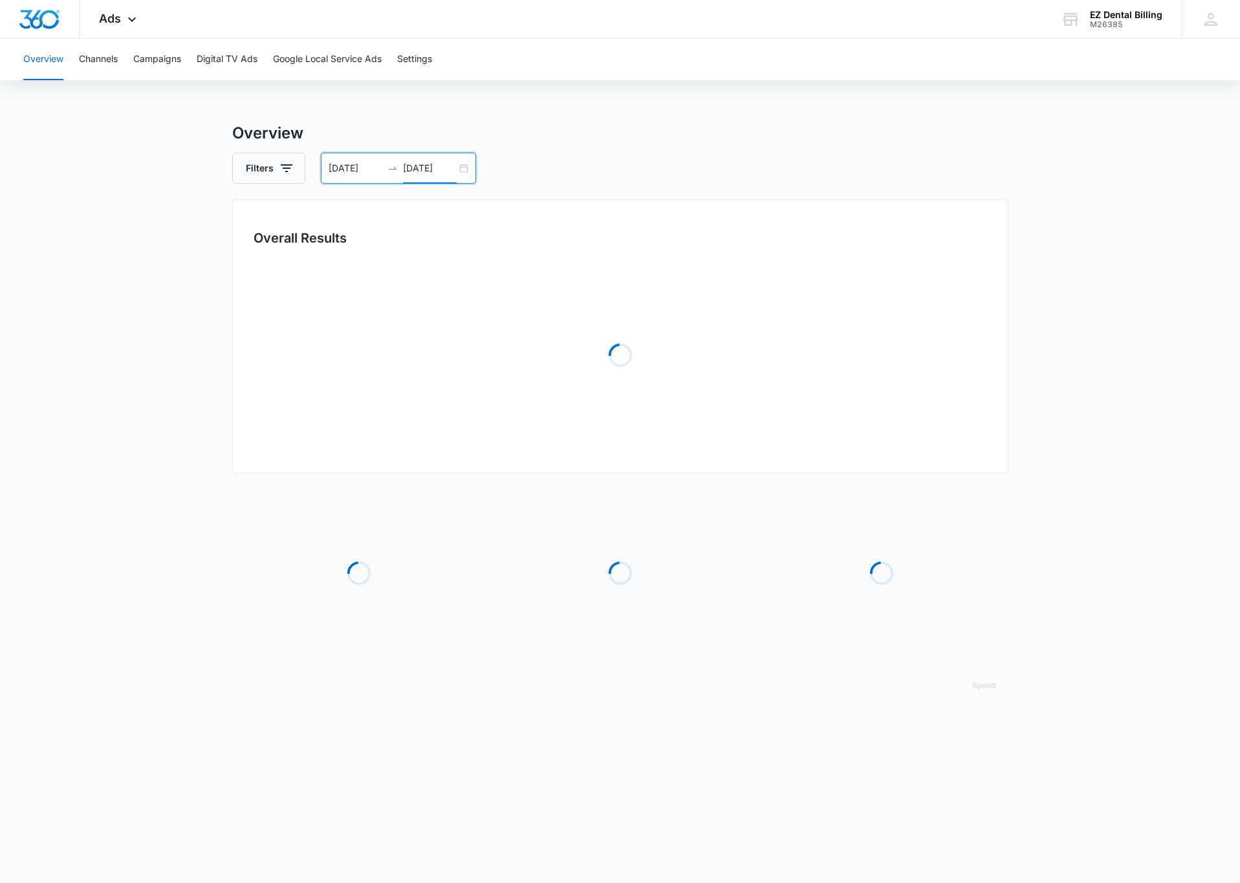
click at [60, 413] on main "Overview Filters [DATE] [DATE] Overall Results Loading Loading Loading Loading …" at bounding box center [620, 419] width 1240 height 595
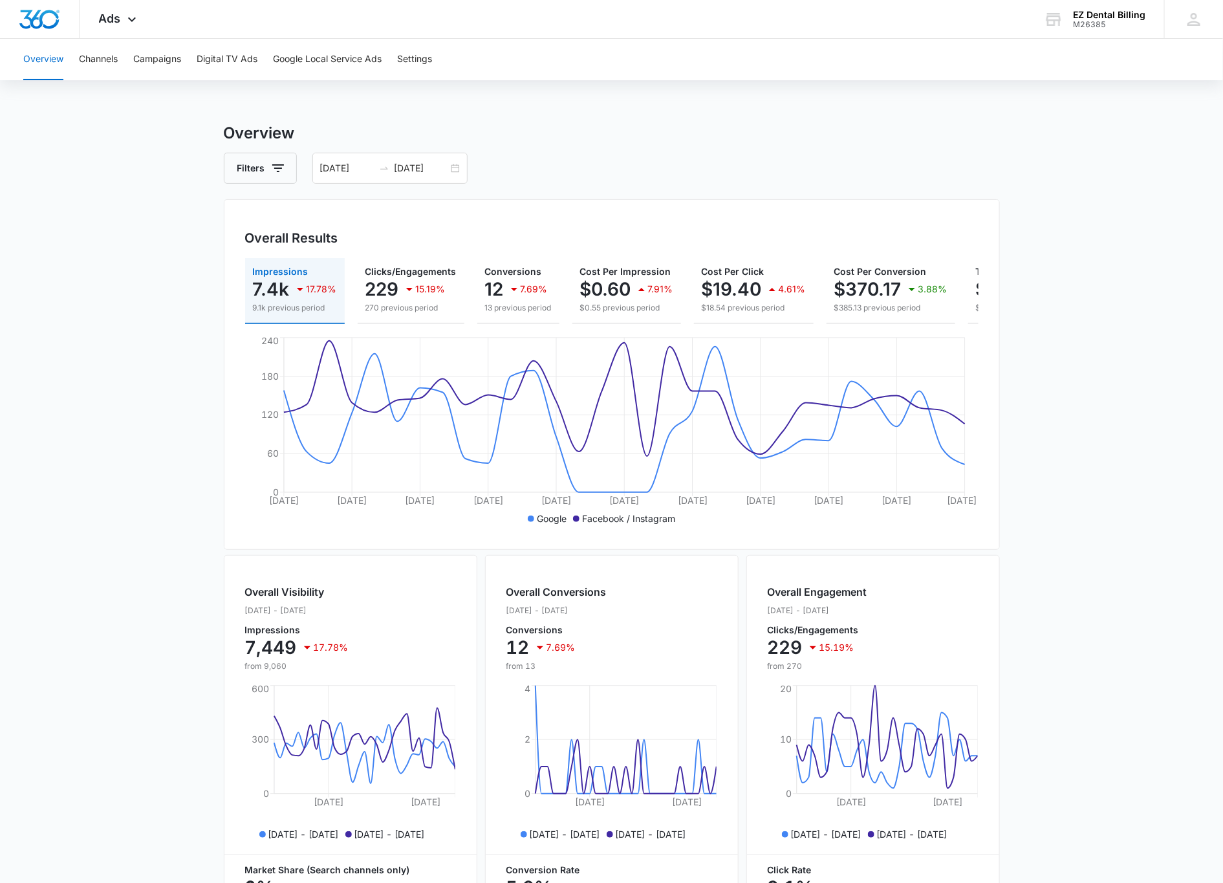
click at [121, 63] on div "Overview Channels Campaigns Digital TV Ads Google Local Service Ads Settings" at bounding box center [612, 59] width 1192 height 41
click at [136, 60] on button "Campaigns" at bounding box center [157, 59] width 48 height 41
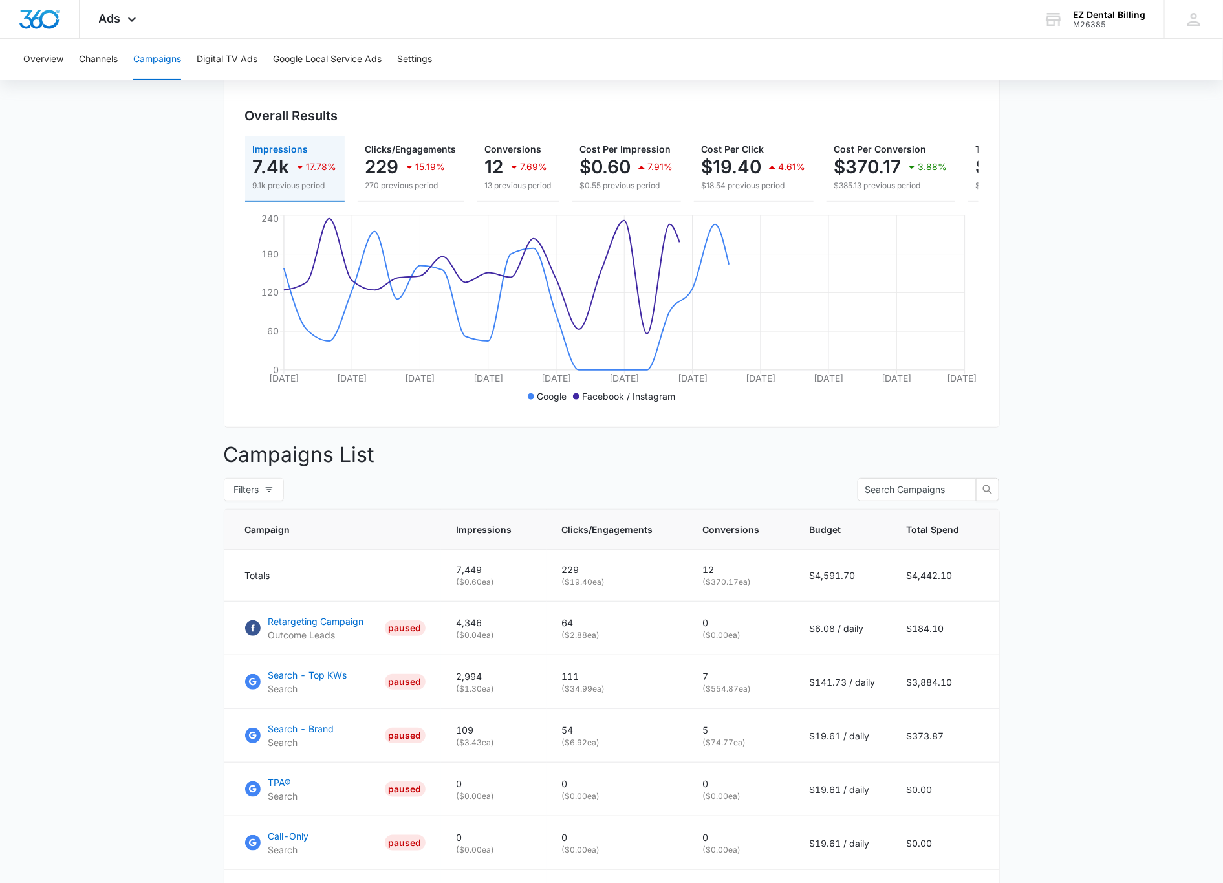
scroll to position [288, 0]
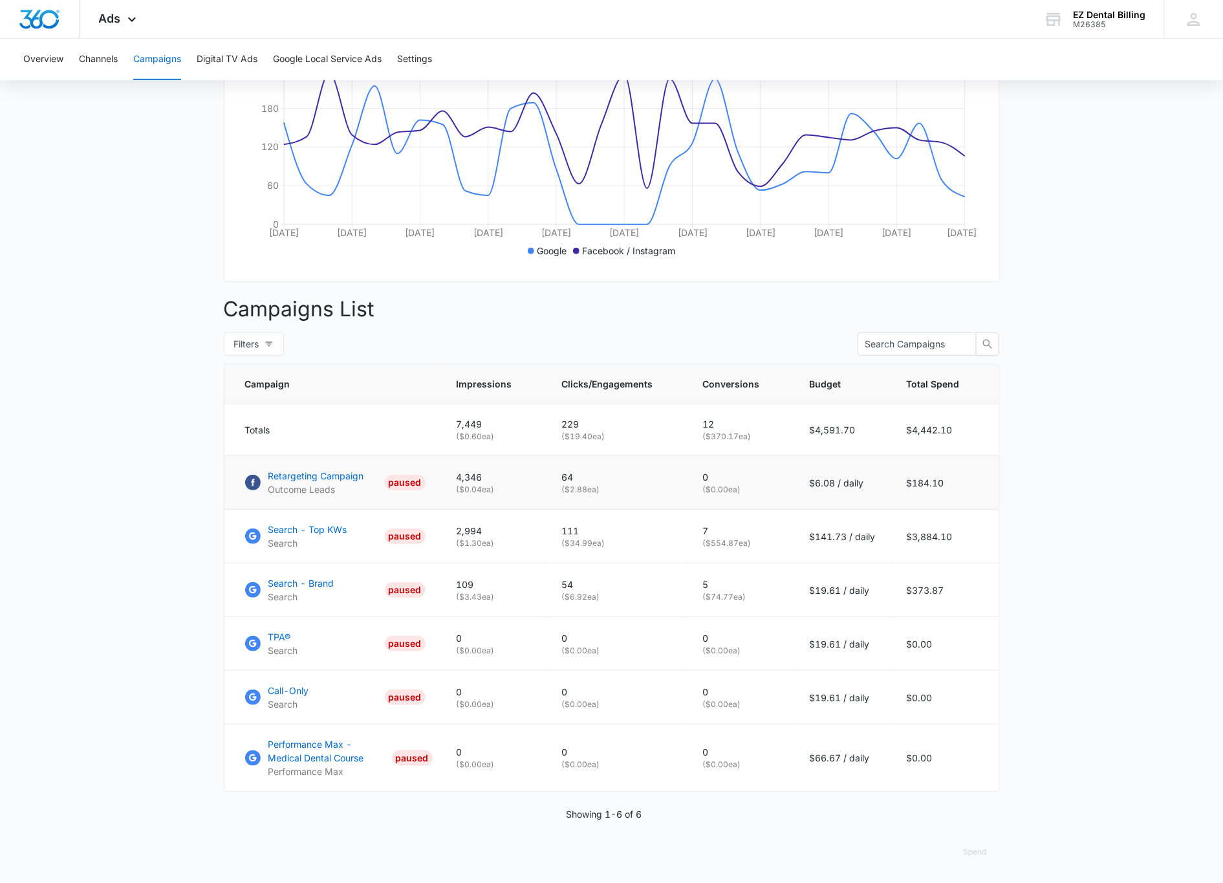
click at [904, 476] on td "$184.10" at bounding box center [945, 483] width 108 height 54
click at [949, 530] on td "$3,884.10" at bounding box center [945, 537] width 108 height 54
click at [934, 590] on td "$373.87" at bounding box center [945, 590] width 108 height 54
click at [1009, 545] on main "Campaigns Filters [DATE] [DATE] Overall Results Impressions 7.4k 17.78% 9.1k pr…" at bounding box center [611, 368] width 1223 height 1029
click at [1058, 480] on main "Campaigns Filters [DATE] [DATE] Overall Results Impressions 7.4k 17.78% 9.1k pr…" at bounding box center [611, 368] width 1223 height 1029
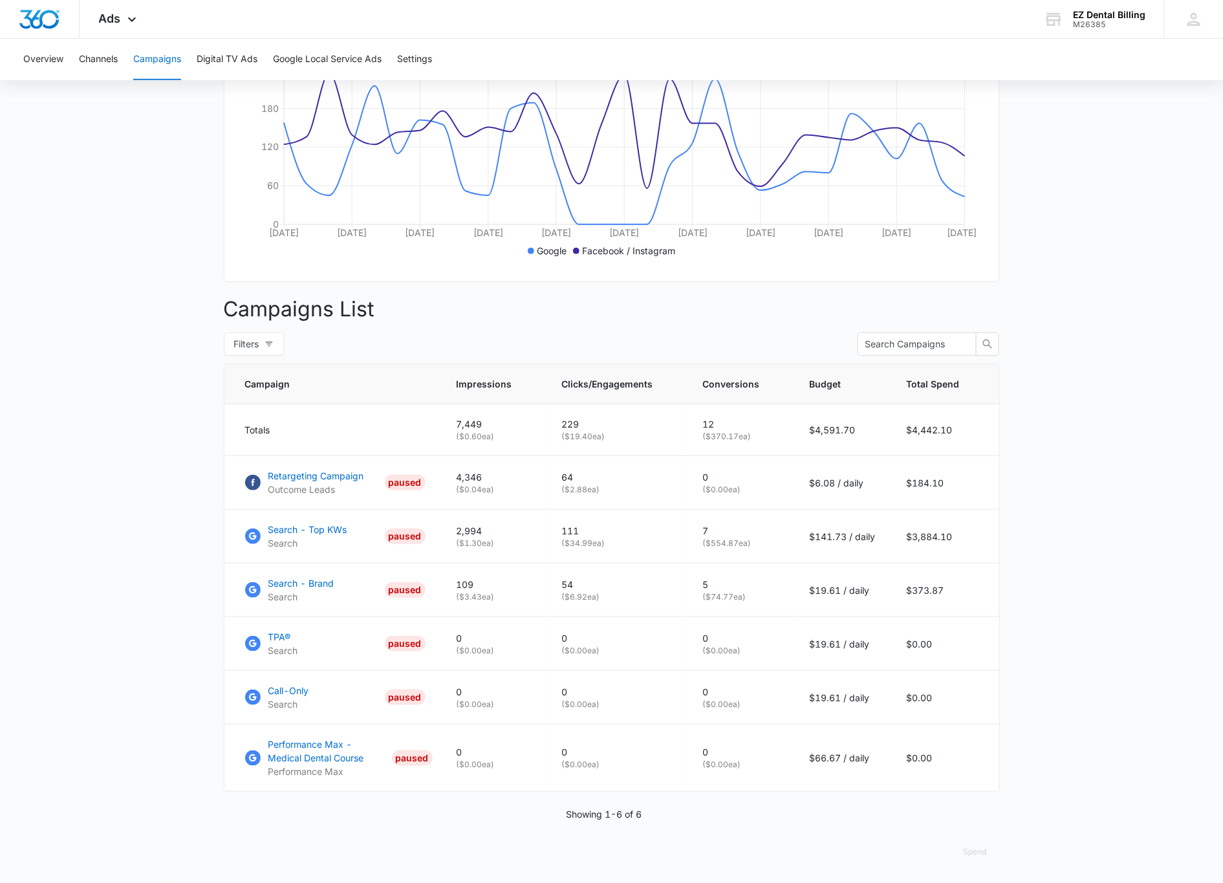
click at [1104, 371] on main "Campaigns Filters [DATE] [DATE] Overall Results Impressions 7.4k 17.78% 9.1k pr…" at bounding box center [611, 368] width 1223 height 1029
click at [1105, 480] on main "Campaigns Filters [DATE] [DATE] Overall Results Impressions 7.4k 17.78% 9.1k pr…" at bounding box center [611, 368] width 1223 height 1029
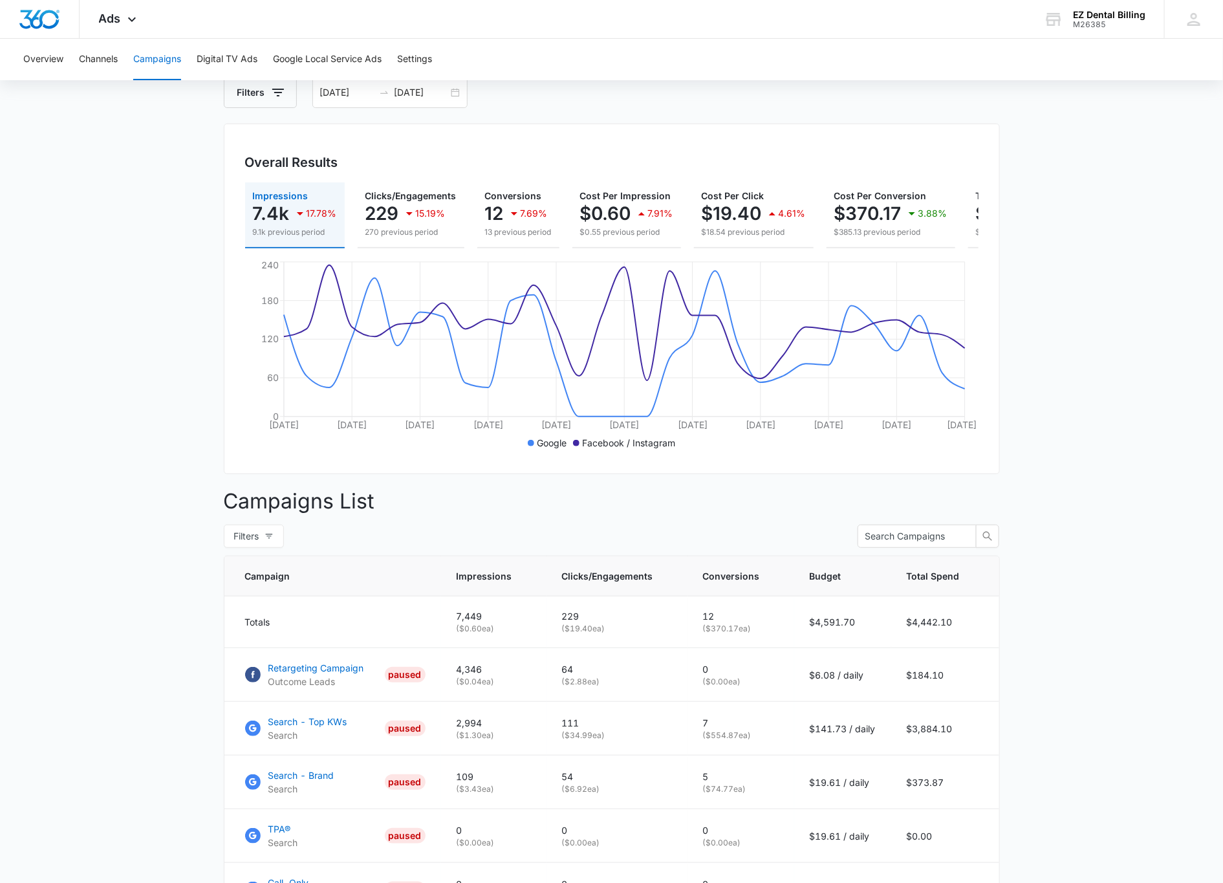
scroll to position [0, 0]
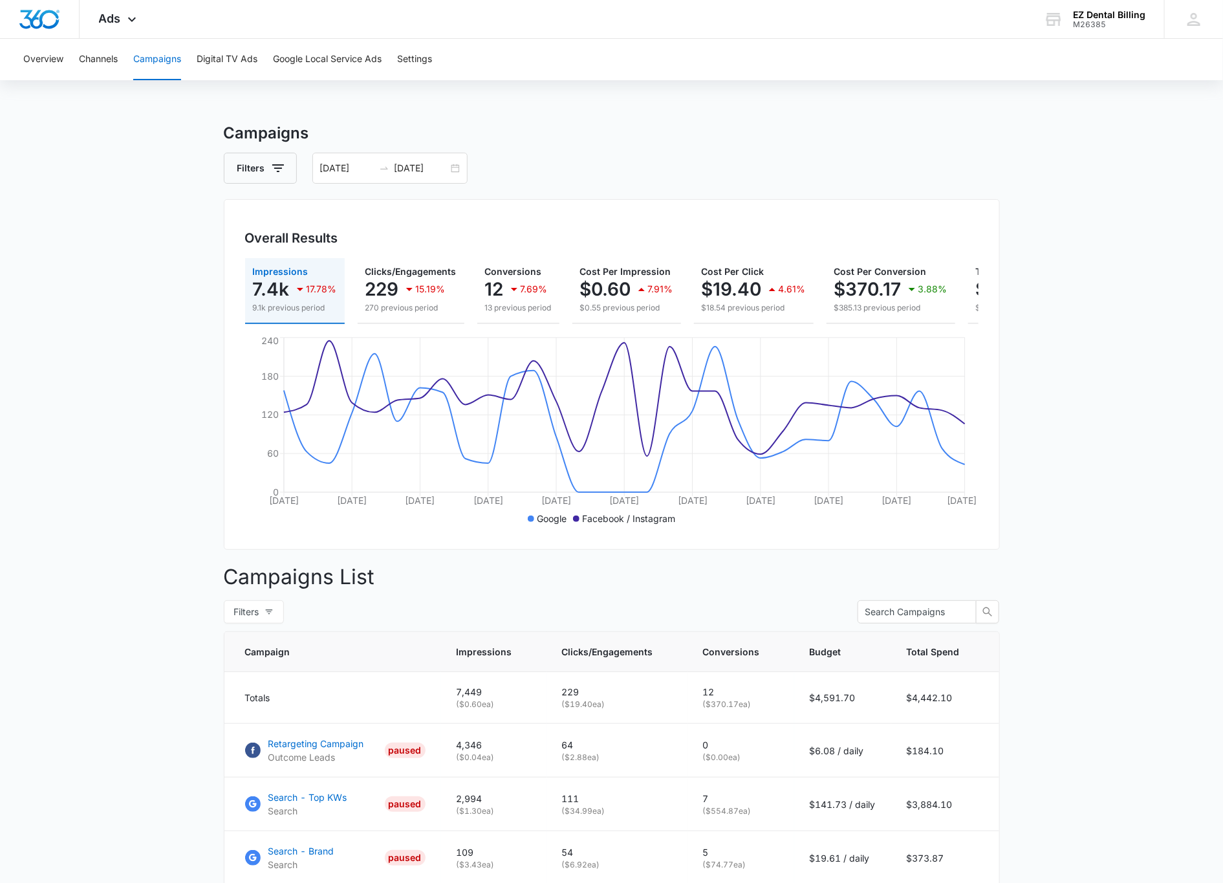
click at [1195, 404] on main "Campaigns Filters [DATE] [DATE] Overall Results Impressions 7.4k 17.78% 9.1k pr…" at bounding box center [611, 636] width 1223 height 1029
click at [1184, 782] on main "Campaigns Filters [DATE] [DATE] Overall Results Impressions 7.4k 17.78% 9.1k pr…" at bounding box center [611, 636] width 1223 height 1029
